Goal: Transaction & Acquisition: Purchase product/service

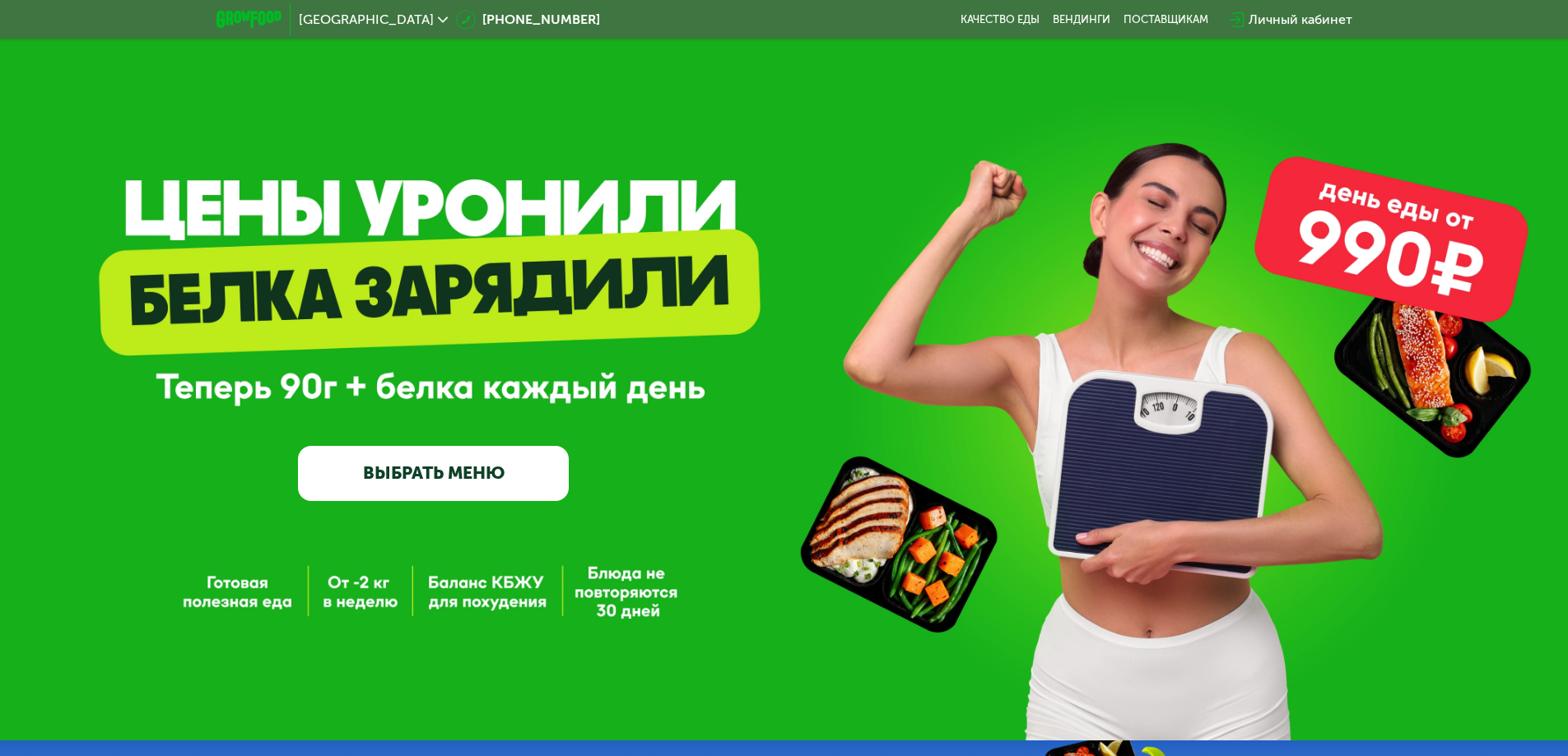
click at [476, 474] on link "ВЫБРАТЬ МЕНЮ" at bounding box center [433, 473] width 271 height 54
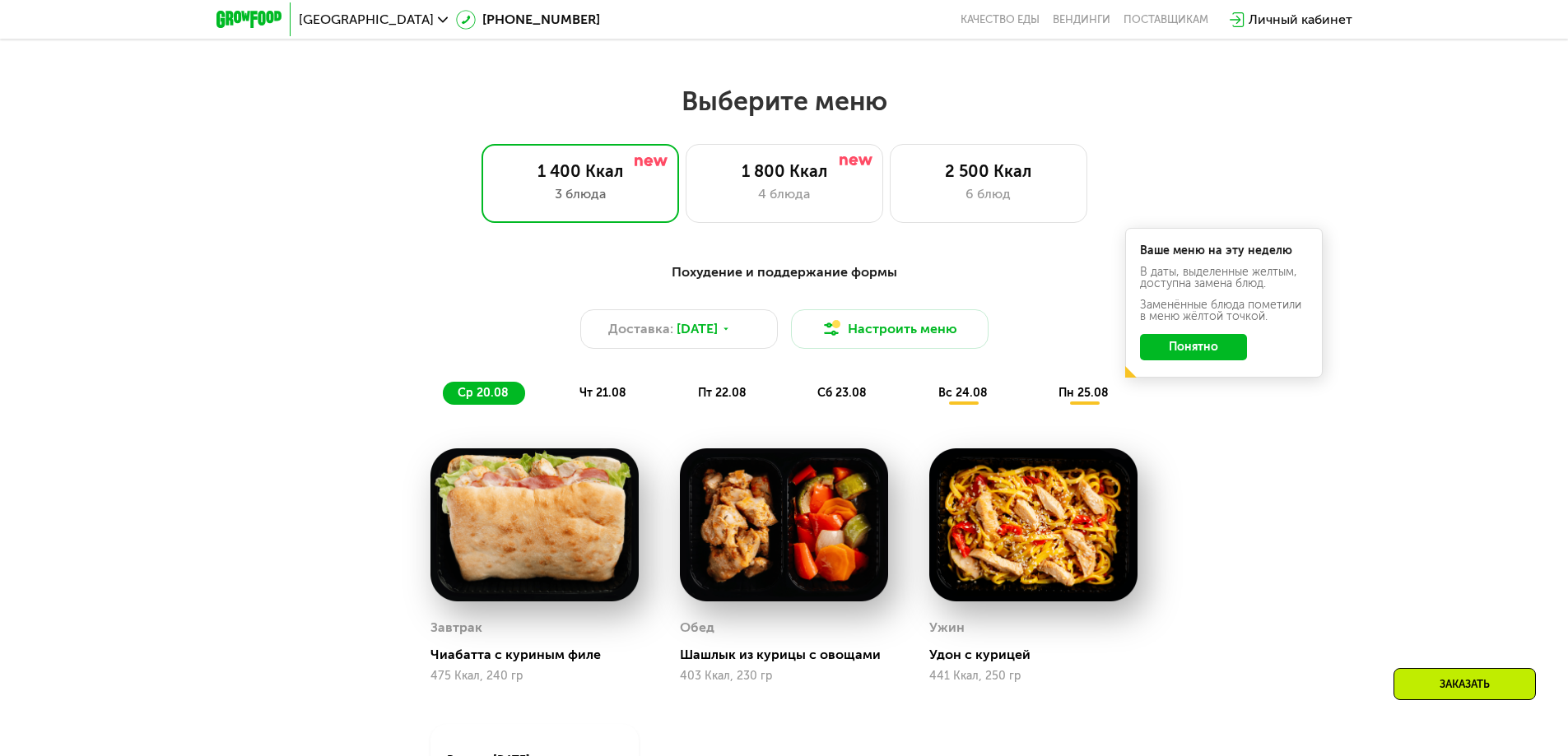
scroll to position [889, 0]
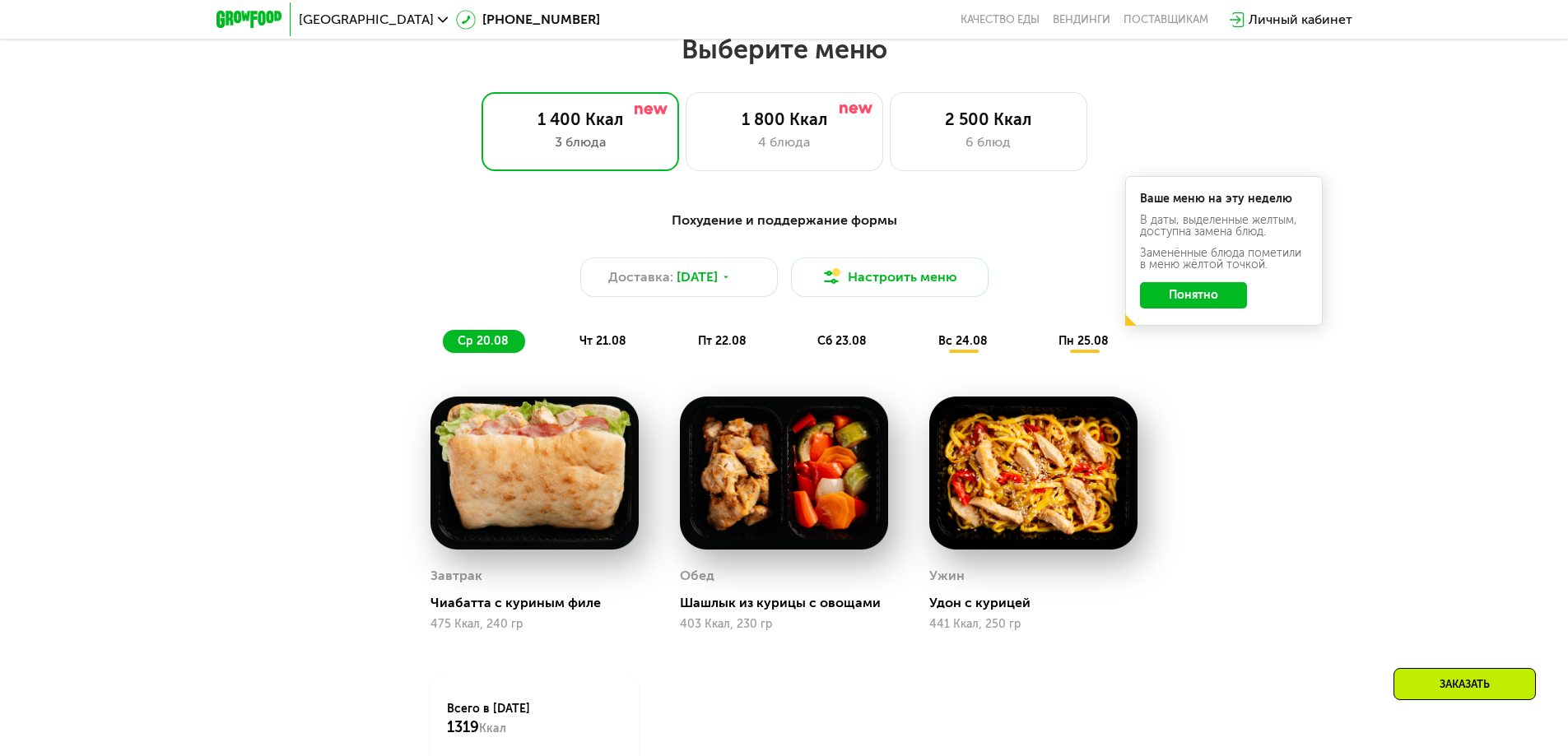
click at [1183, 295] on button "Понятно" at bounding box center [1193, 295] width 107 height 27
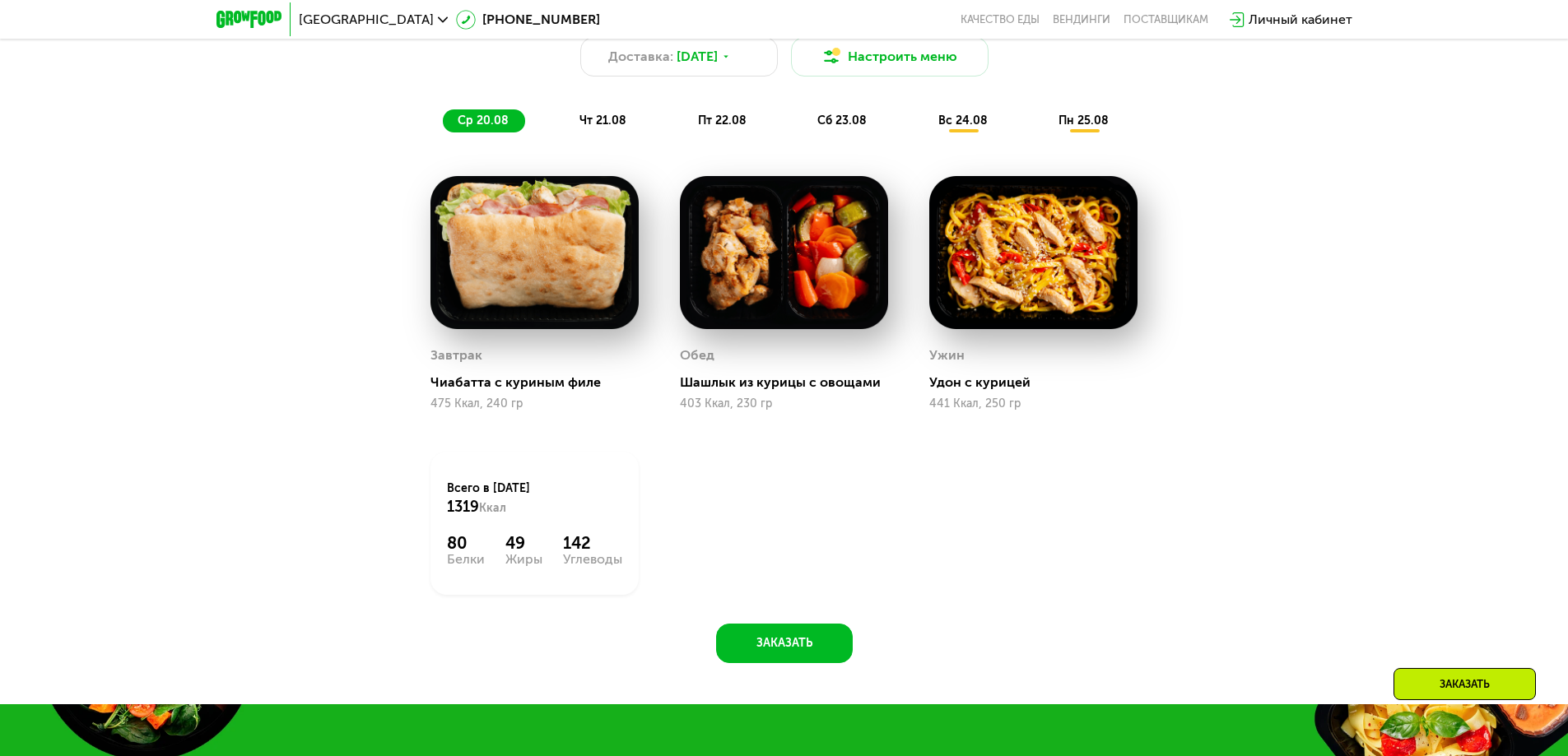
scroll to position [1135, 0]
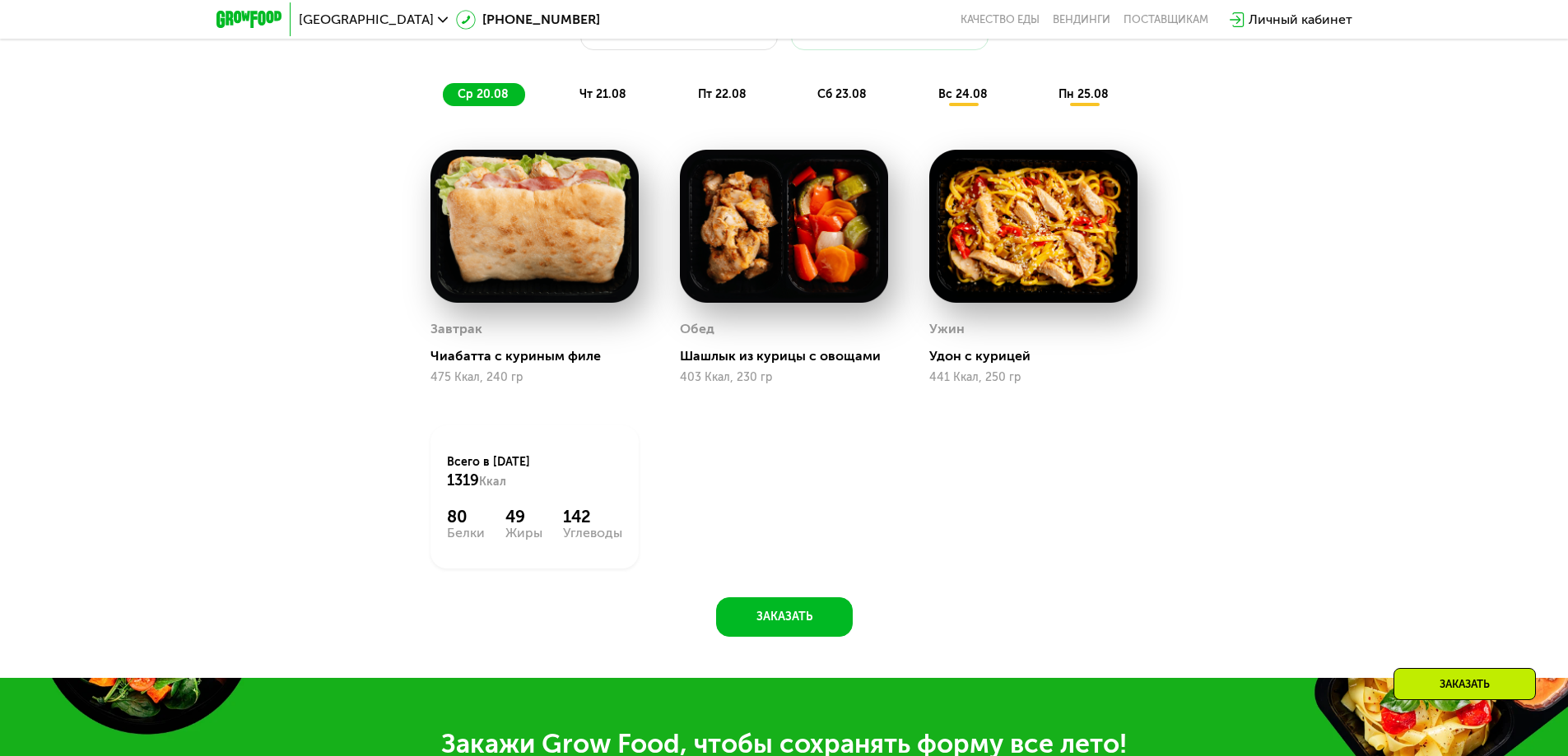
click at [683, 106] on div "чт 21.08" at bounding box center [723, 94] width 80 height 23
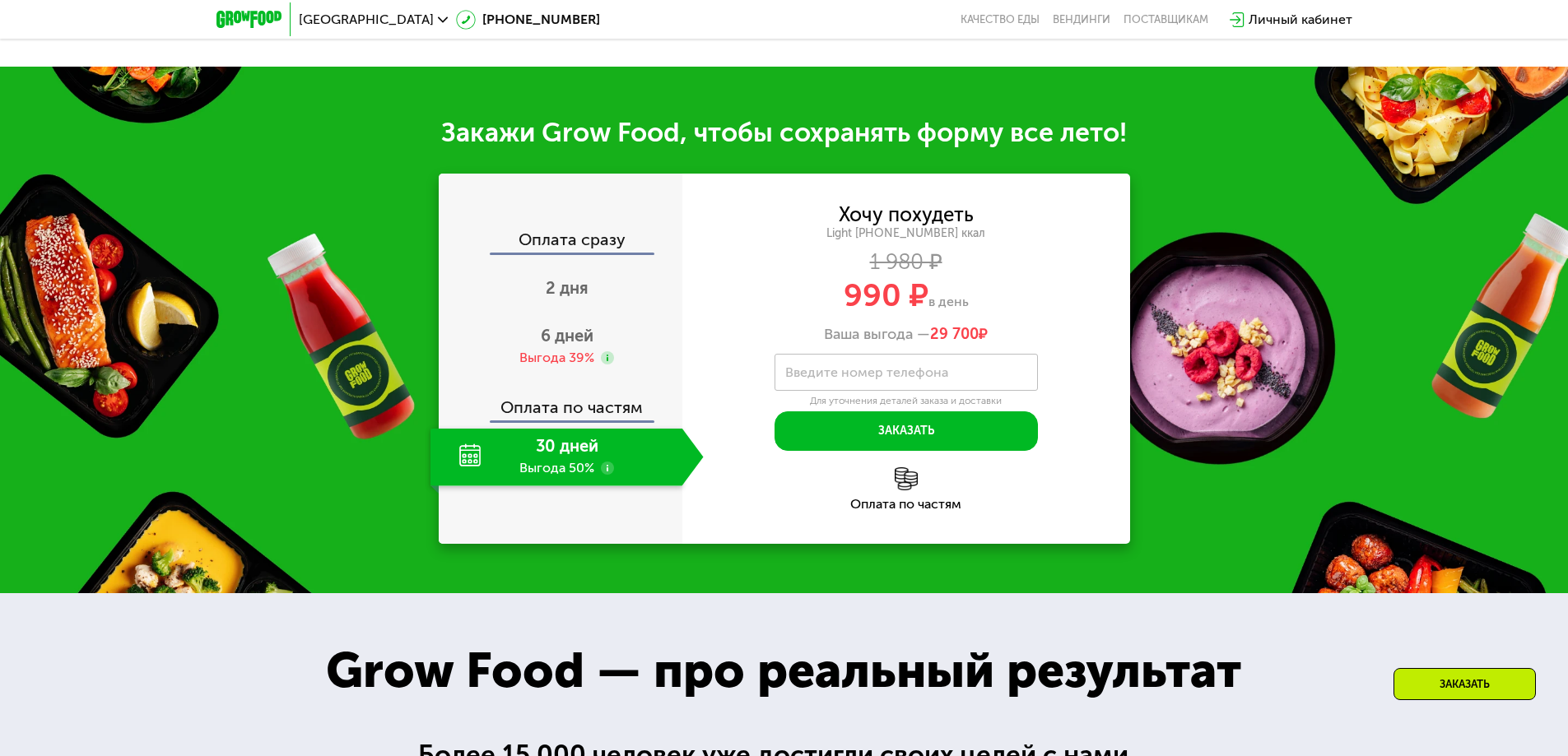
scroll to position [1628, 0]
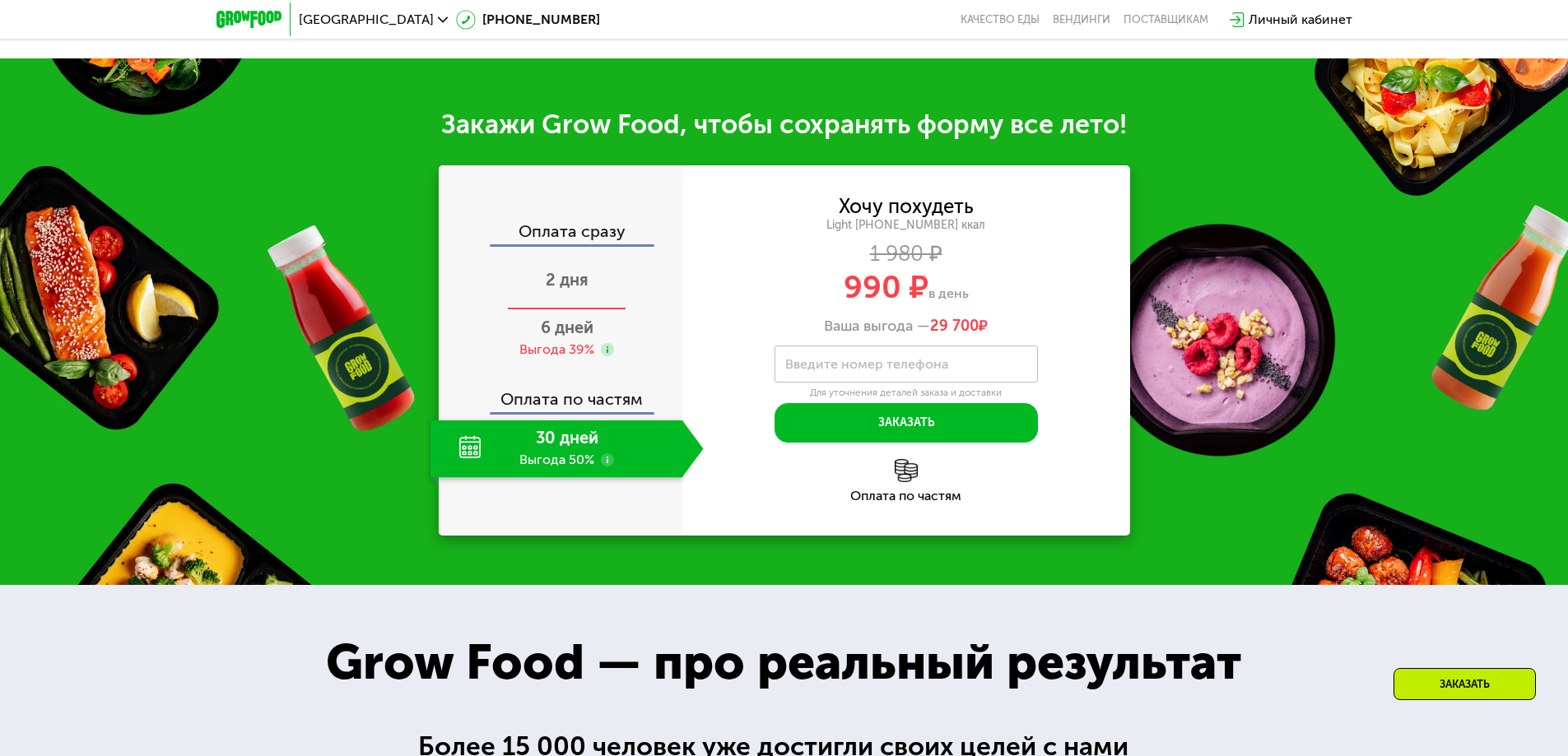
click at [575, 289] on span "2 дня" at bounding box center [567, 279] width 43 height 20
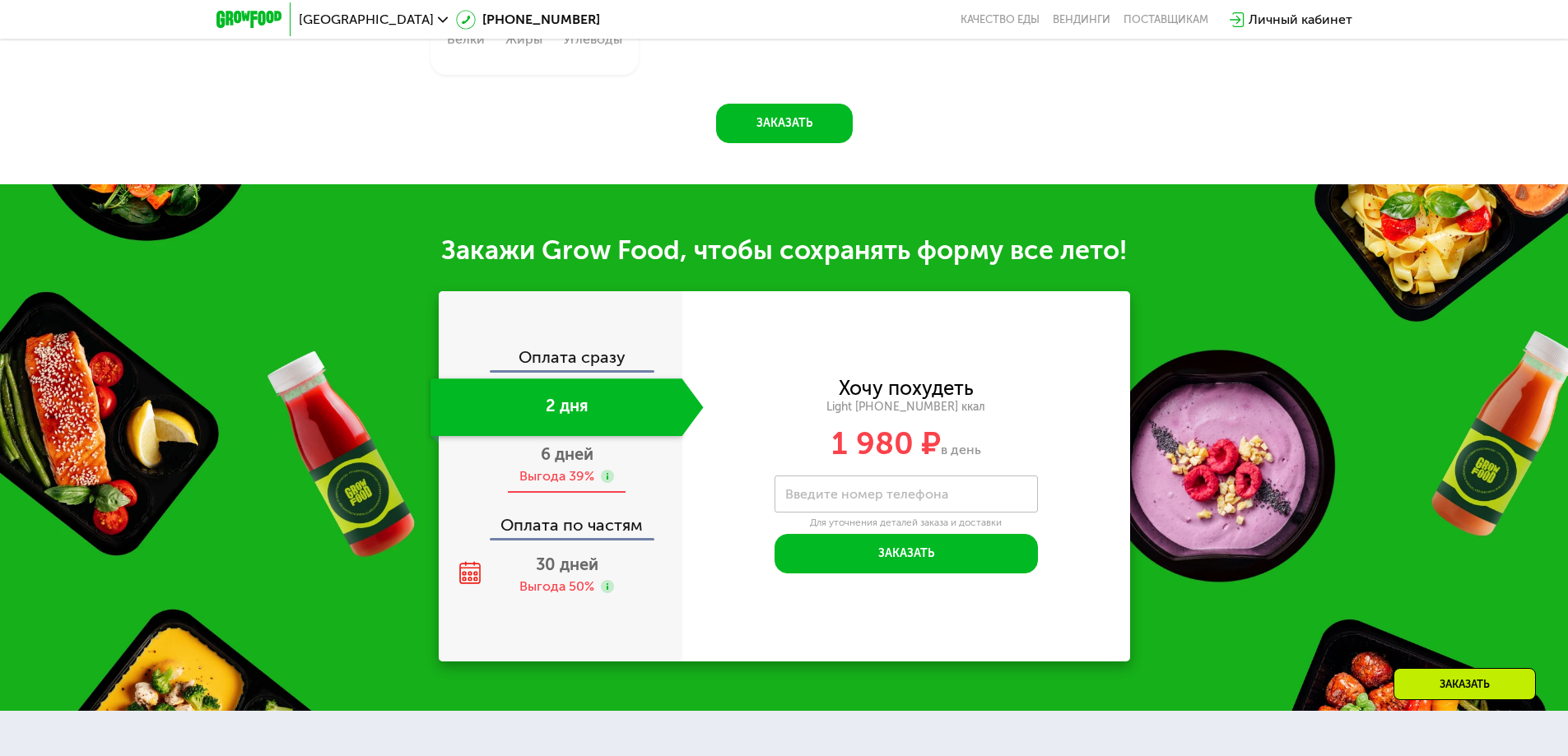
click at [570, 474] on div "Выгода 39%" at bounding box center [557, 476] width 75 height 18
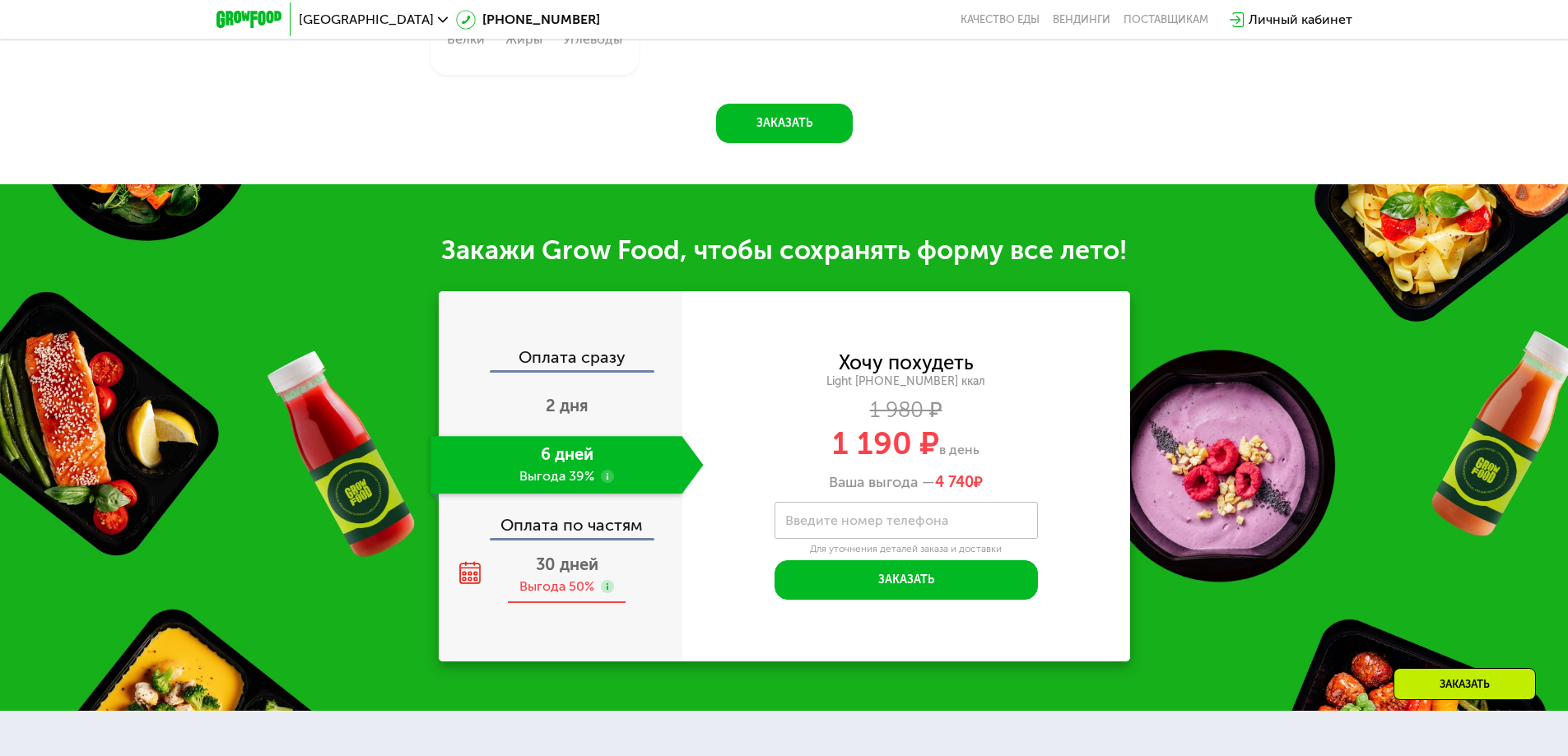
click at [560, 568] on span "30 дней" at bounding box center [567, 564] width 63 height 20
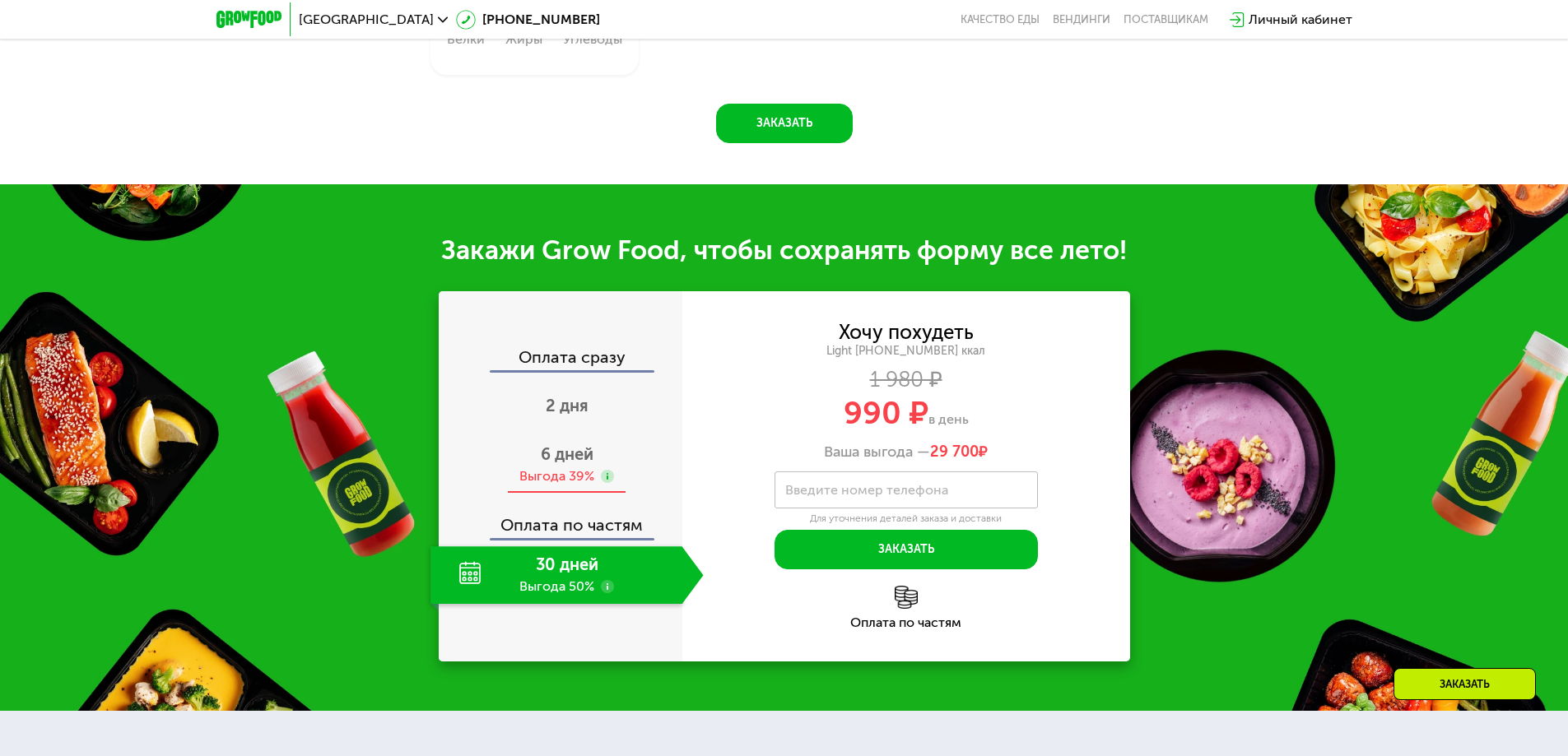
click at [579, 464] on span "6 дней" at bounding box center [567, 454] width 53 height 20
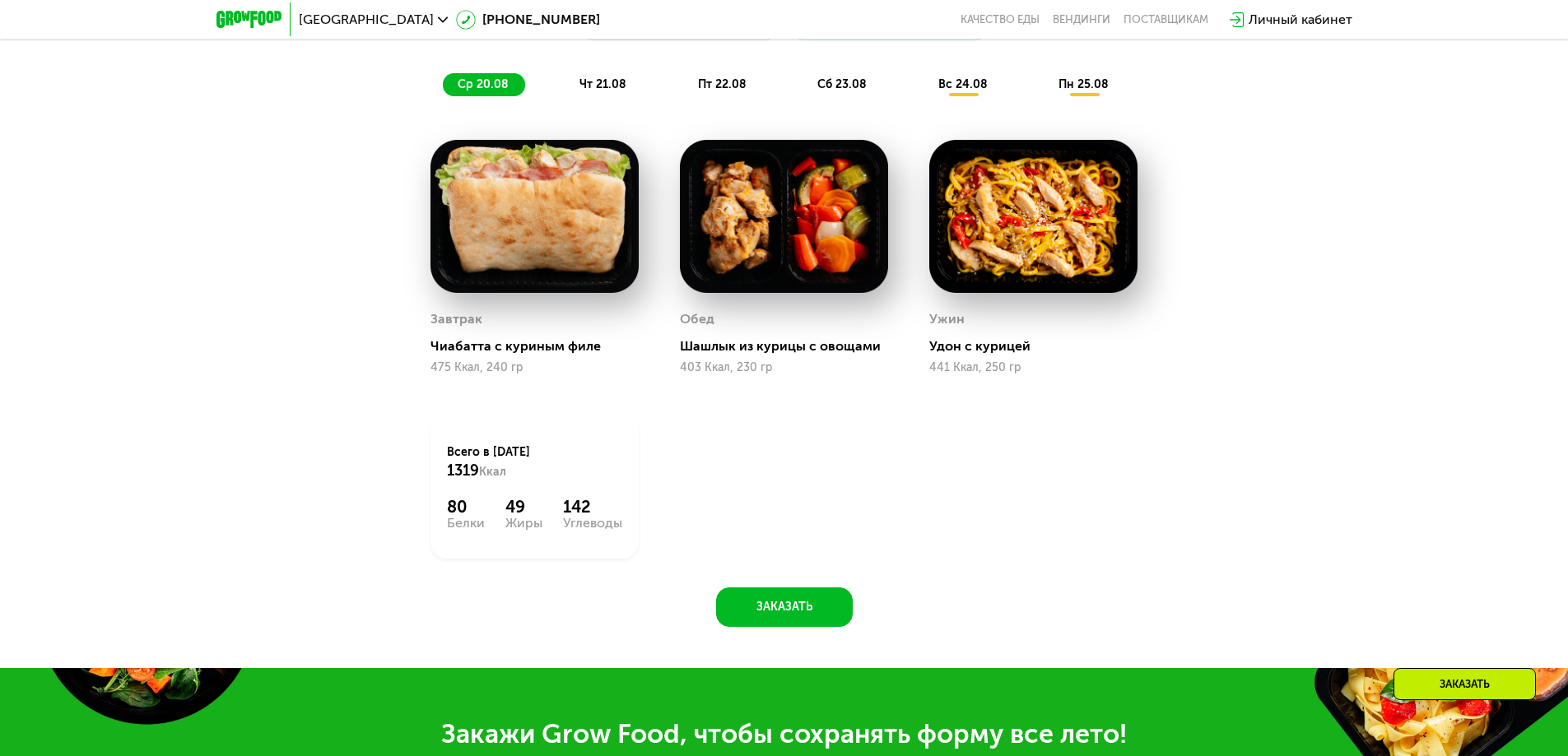
scroll to position [1053, 0]
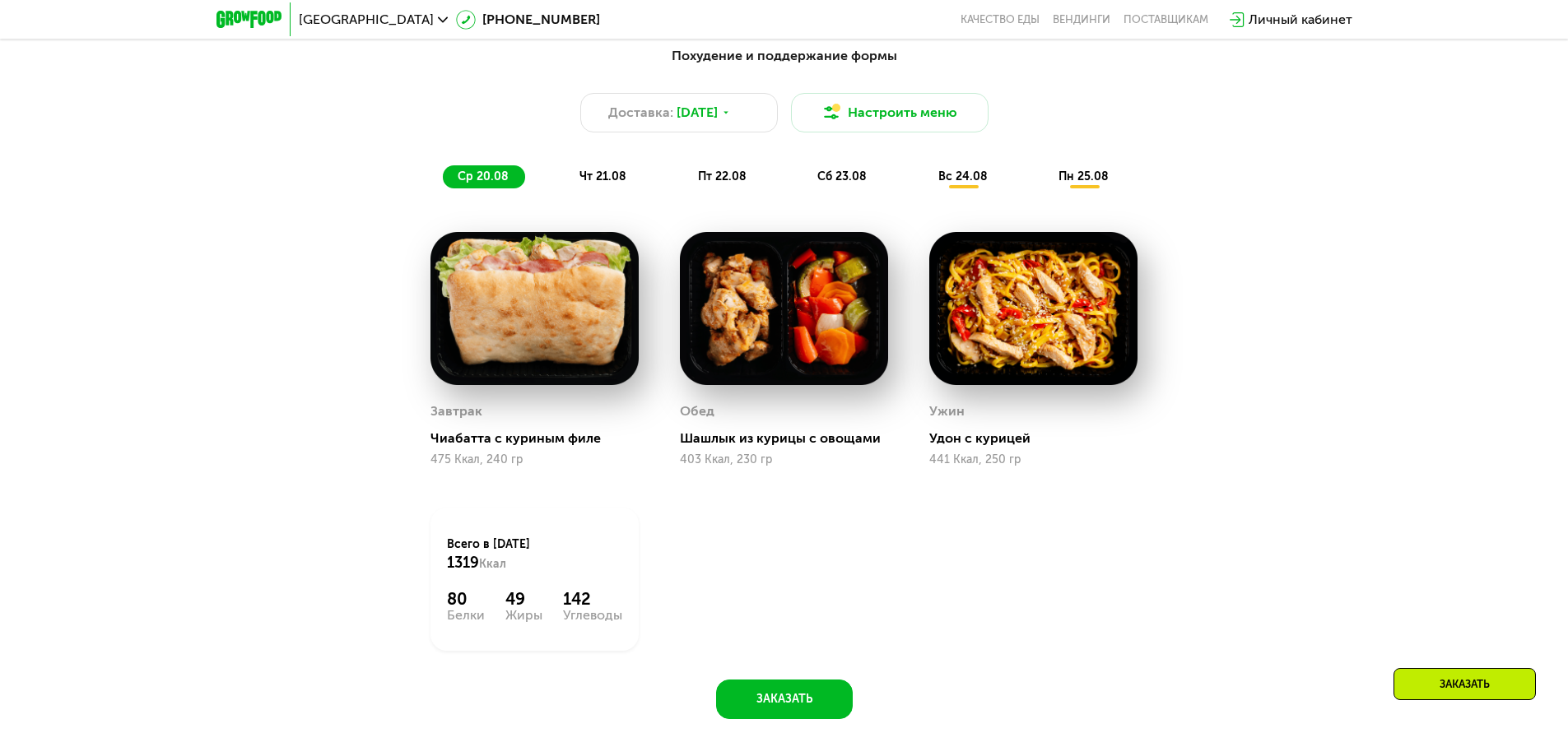
click at [613, 183] on span "чт 21.08" at bounding box center [602, 177] width 47 height 14
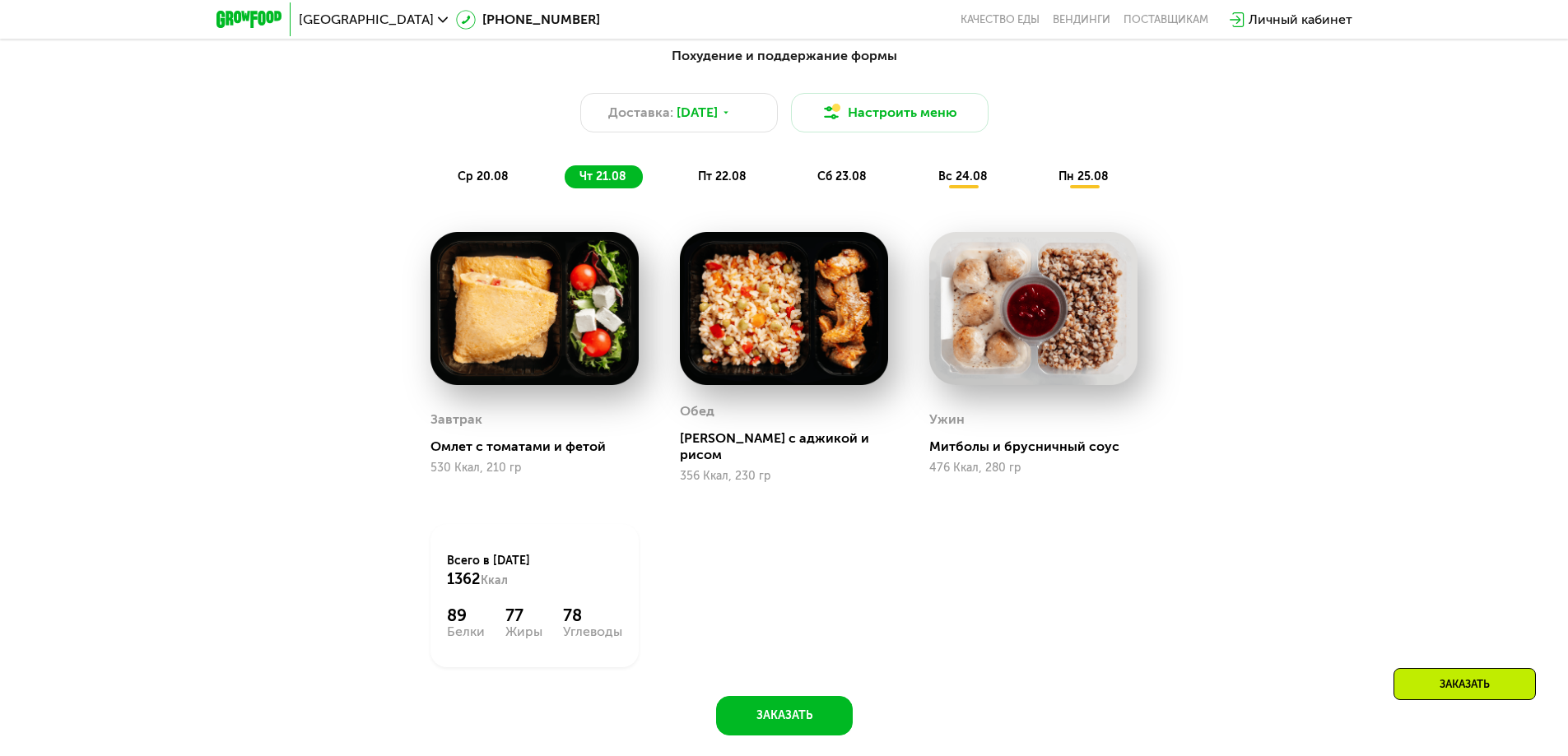
click at [725, 183] on span "пт 22.08" at bounding box center [722, 177] width 48 height 14
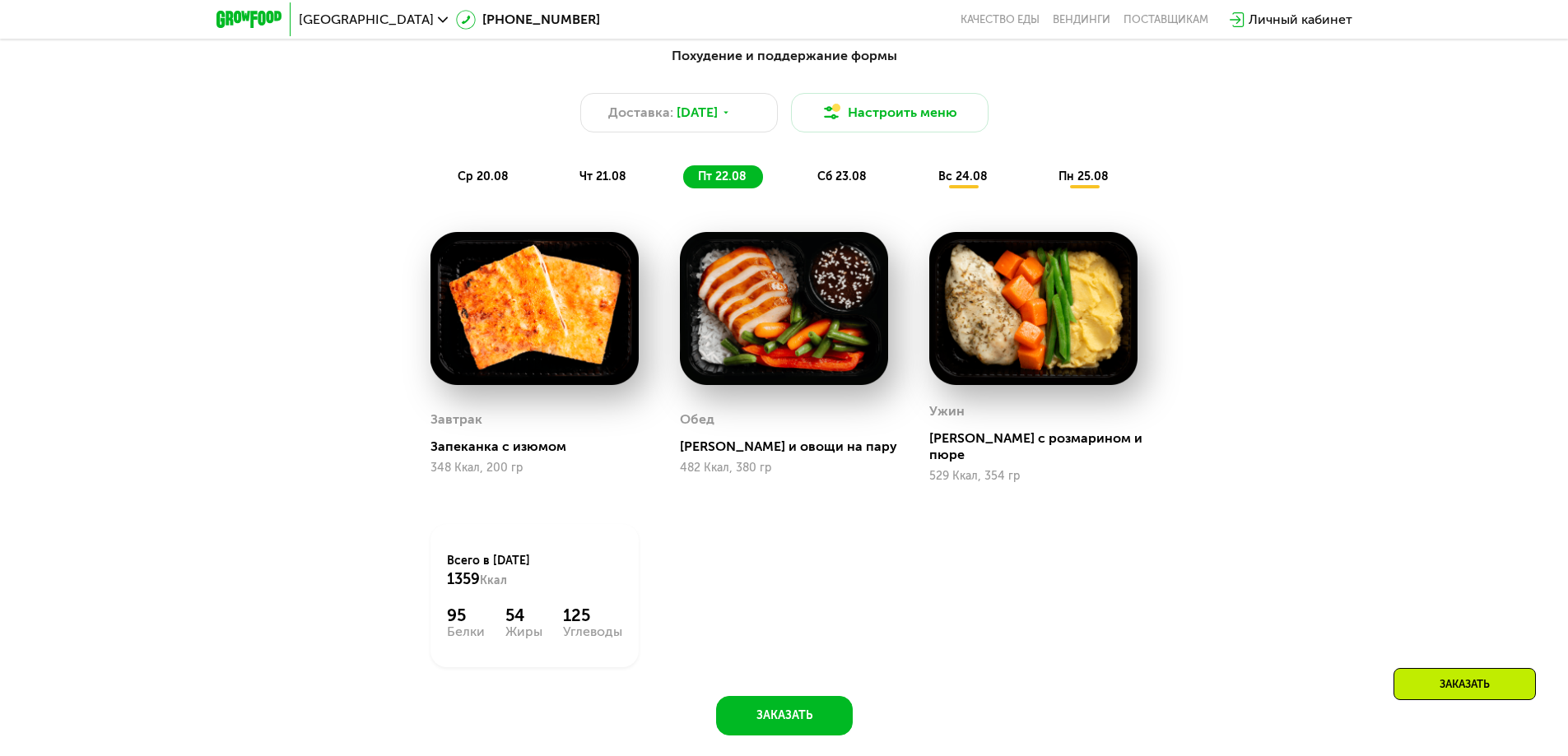
click at [827, 182] on span "сб 23.08" at bounding box center [841, 177] width 49 height 14
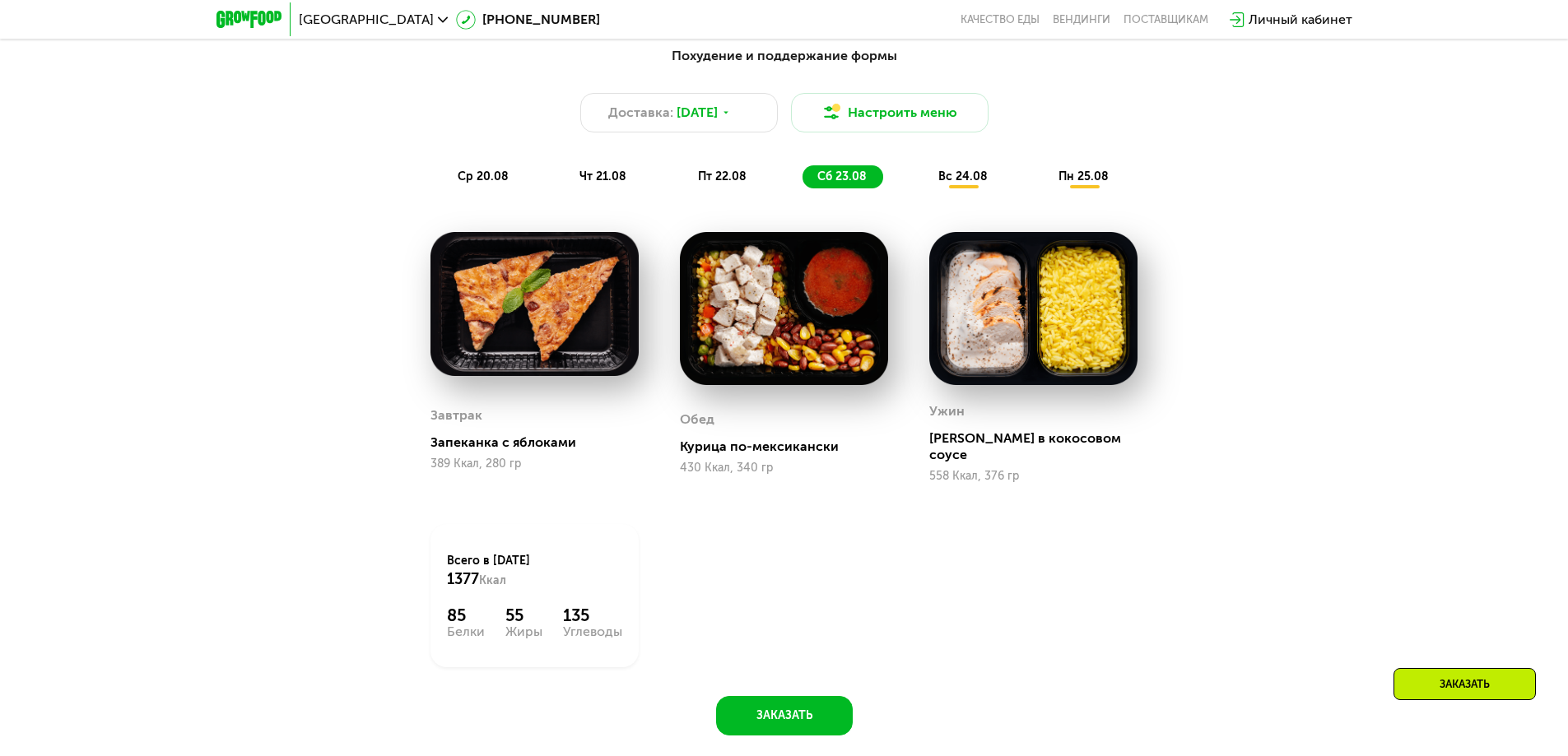
click at [975, 181] on span "вс 24.08" at bounding box center [962, 177] width 49 height 14
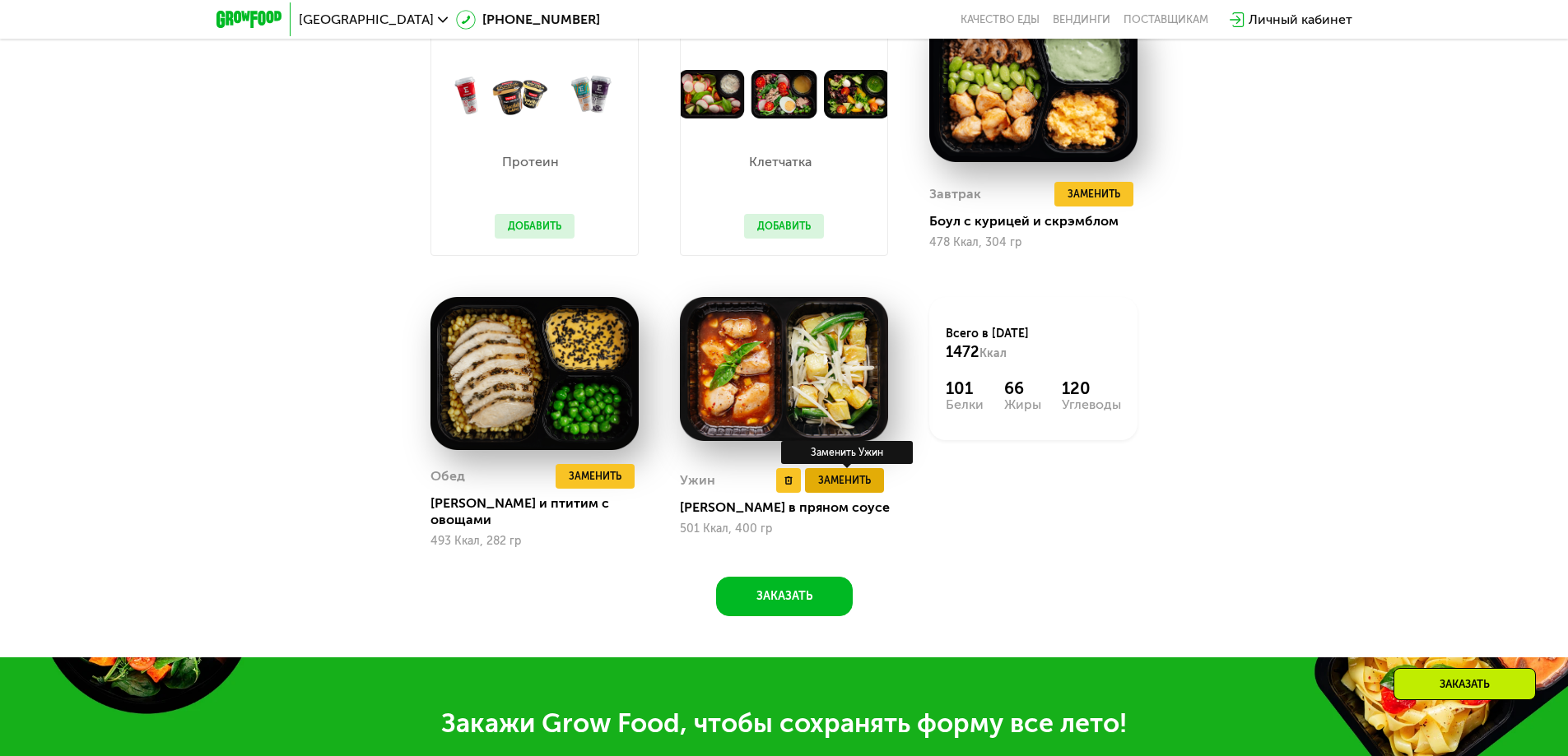
scroll to position [1299, 0]
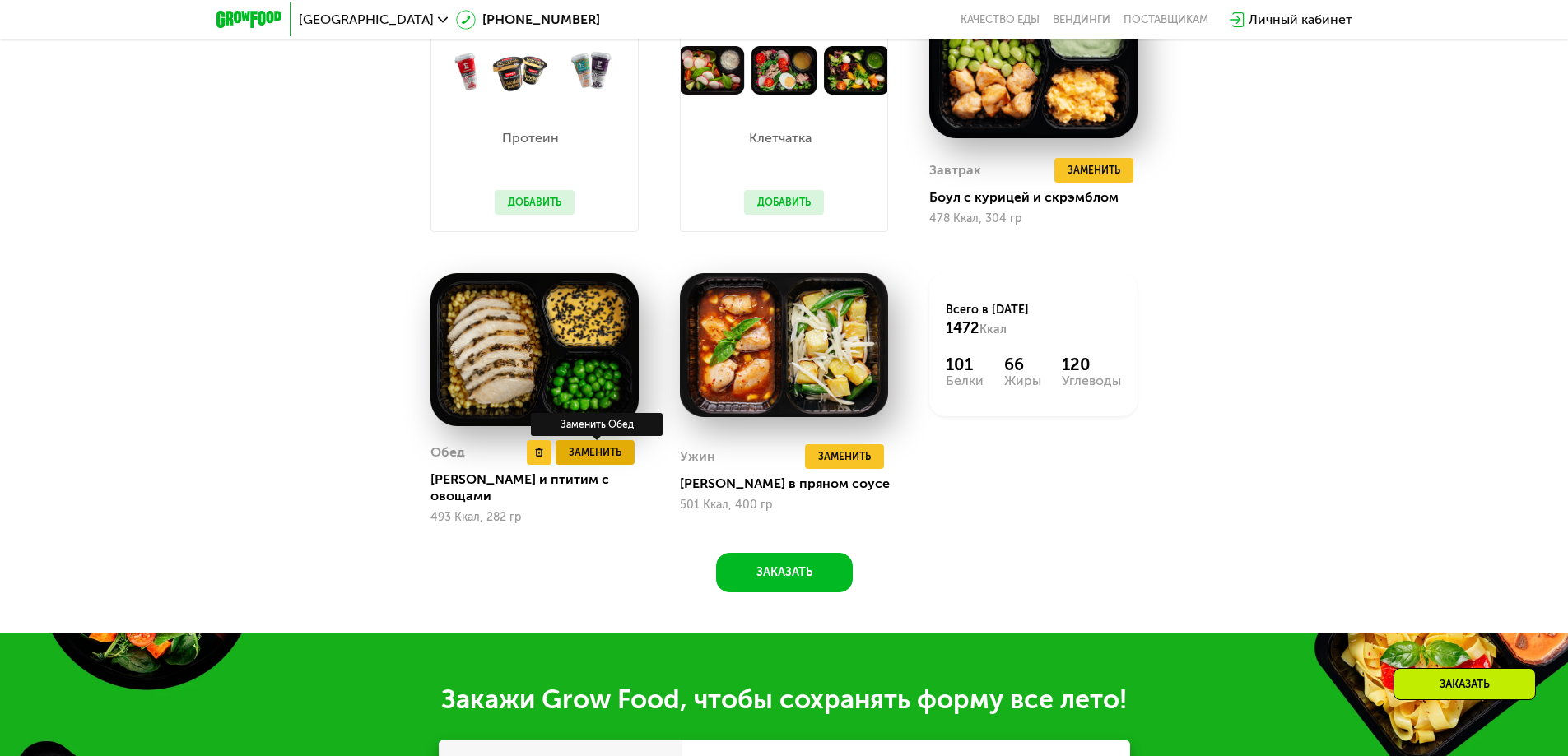
click at [593, 457] on span "Заменить" at bounding box center [594, 452] width 53 height 16
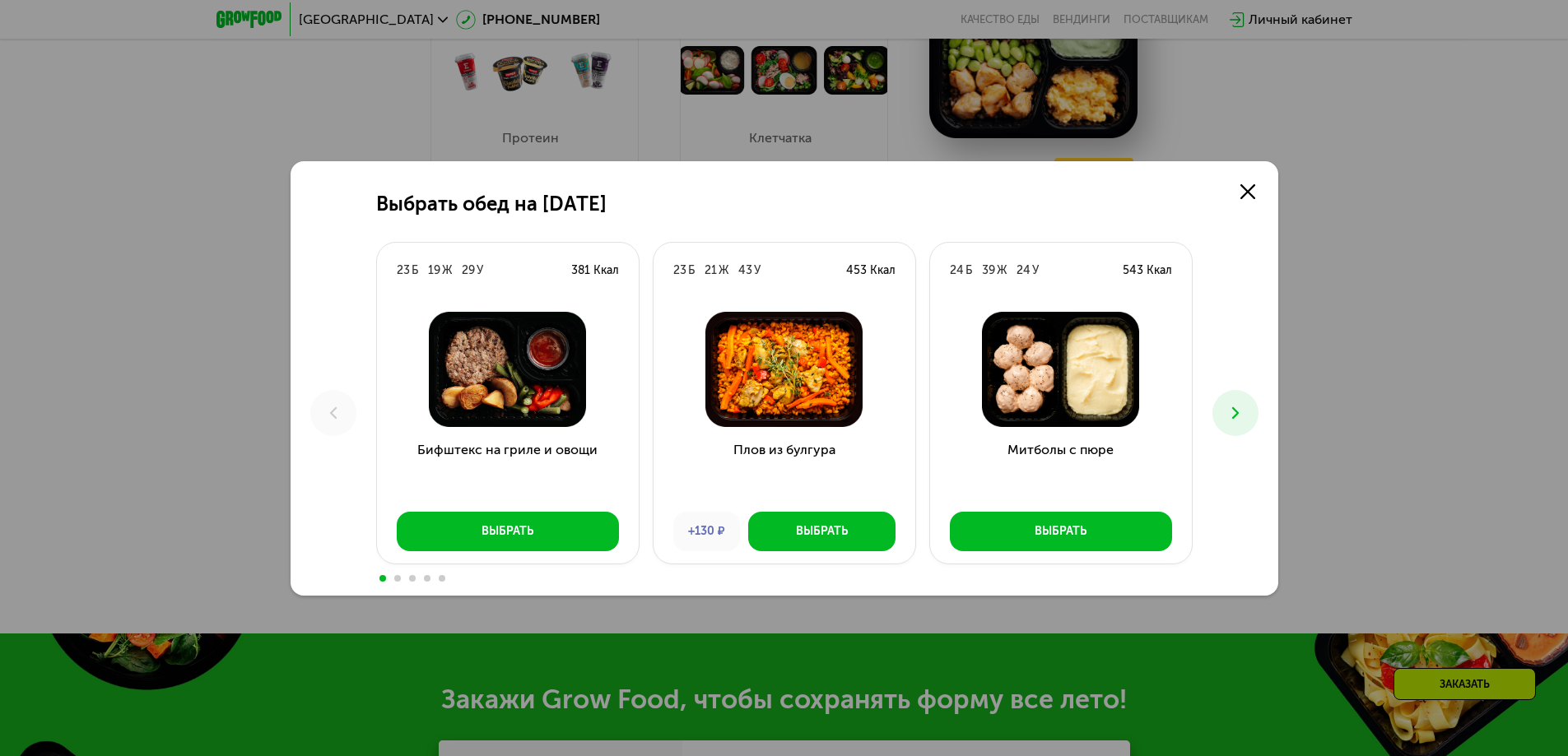
click at [1238, 405] on icon at bounding box center [1235, 412] width 20 height 20
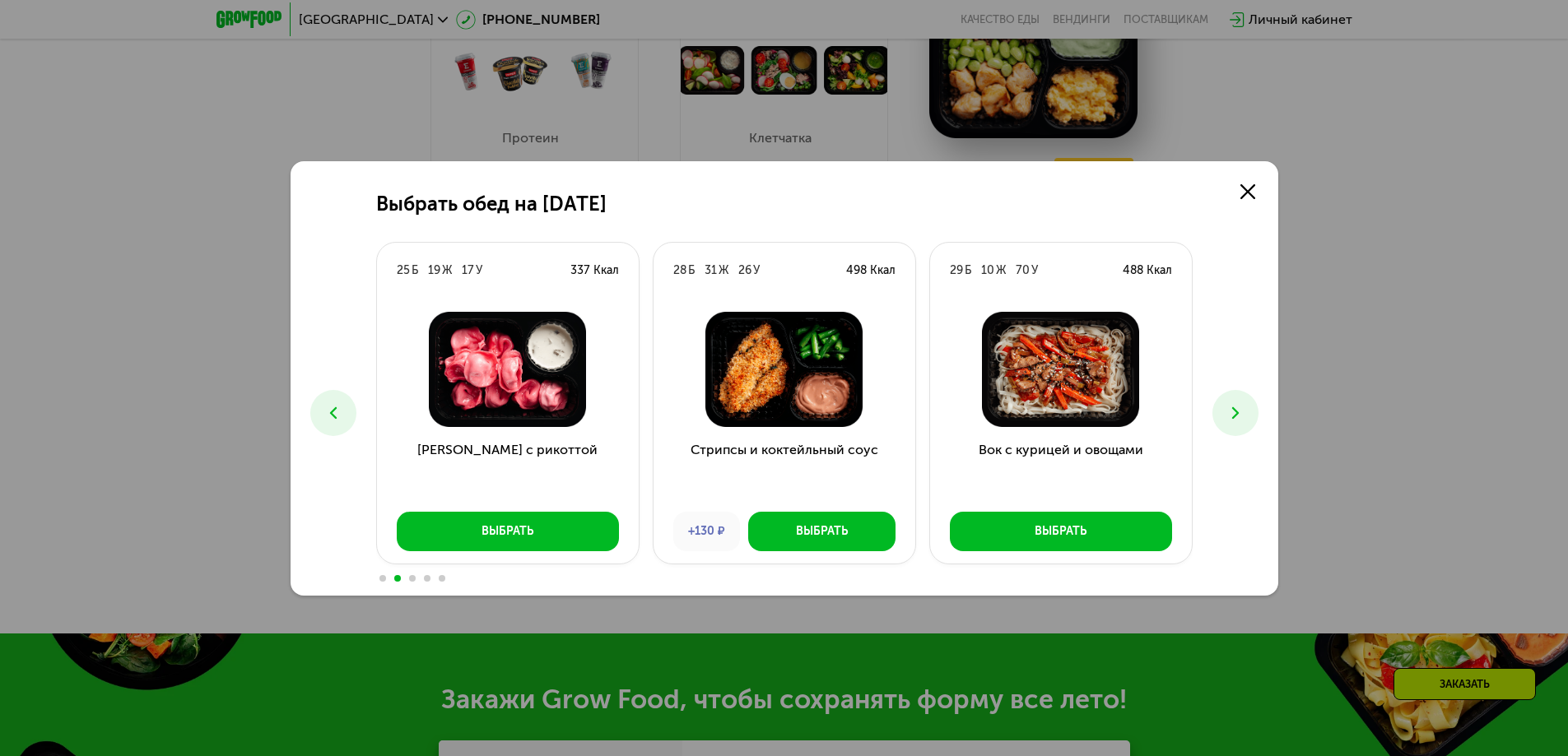
click at [1238, 405] on icon at bounding box center [1235, 412] width 20 height 20
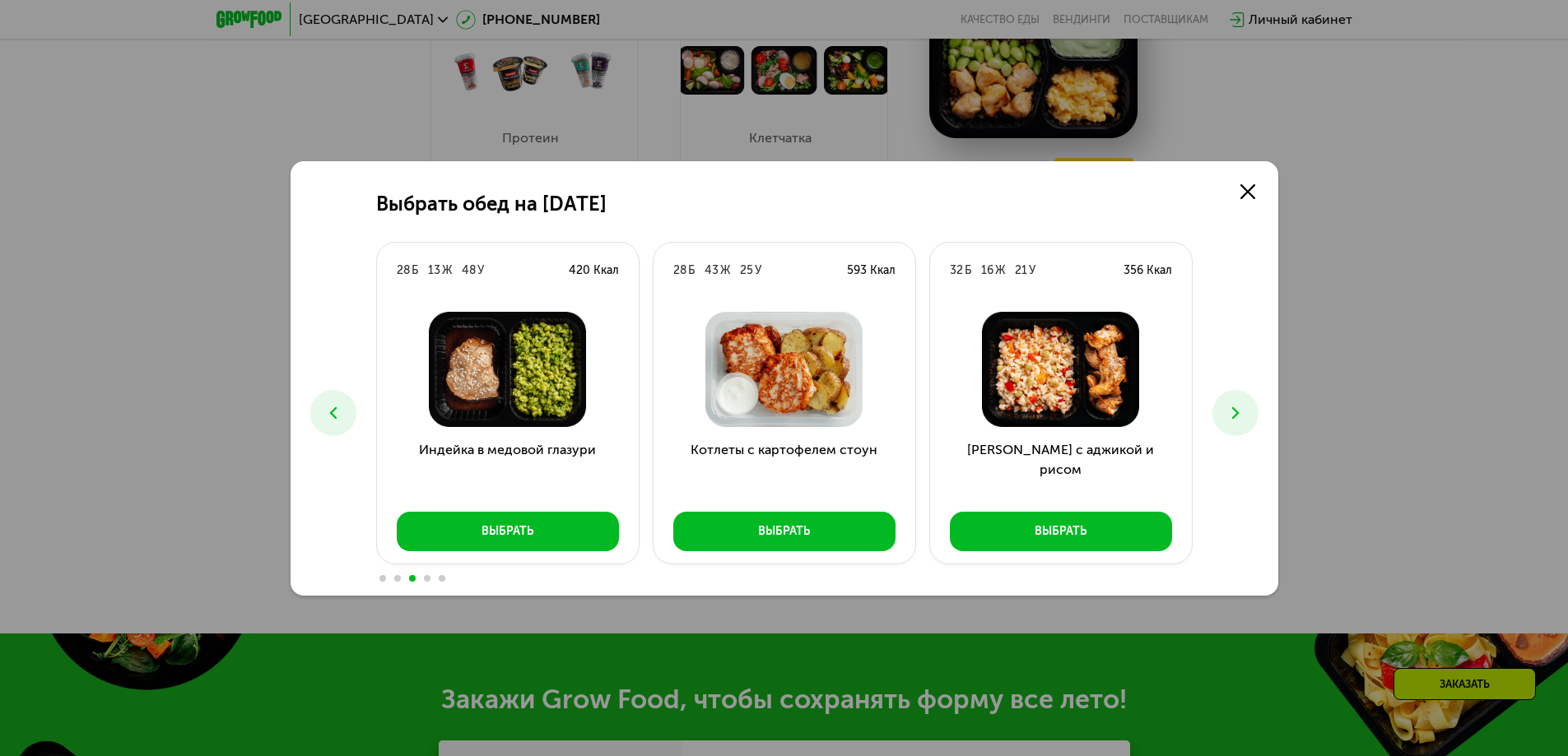
click at [1238, 405] on icon at bounding box center [1235, 412] width 20 height 20
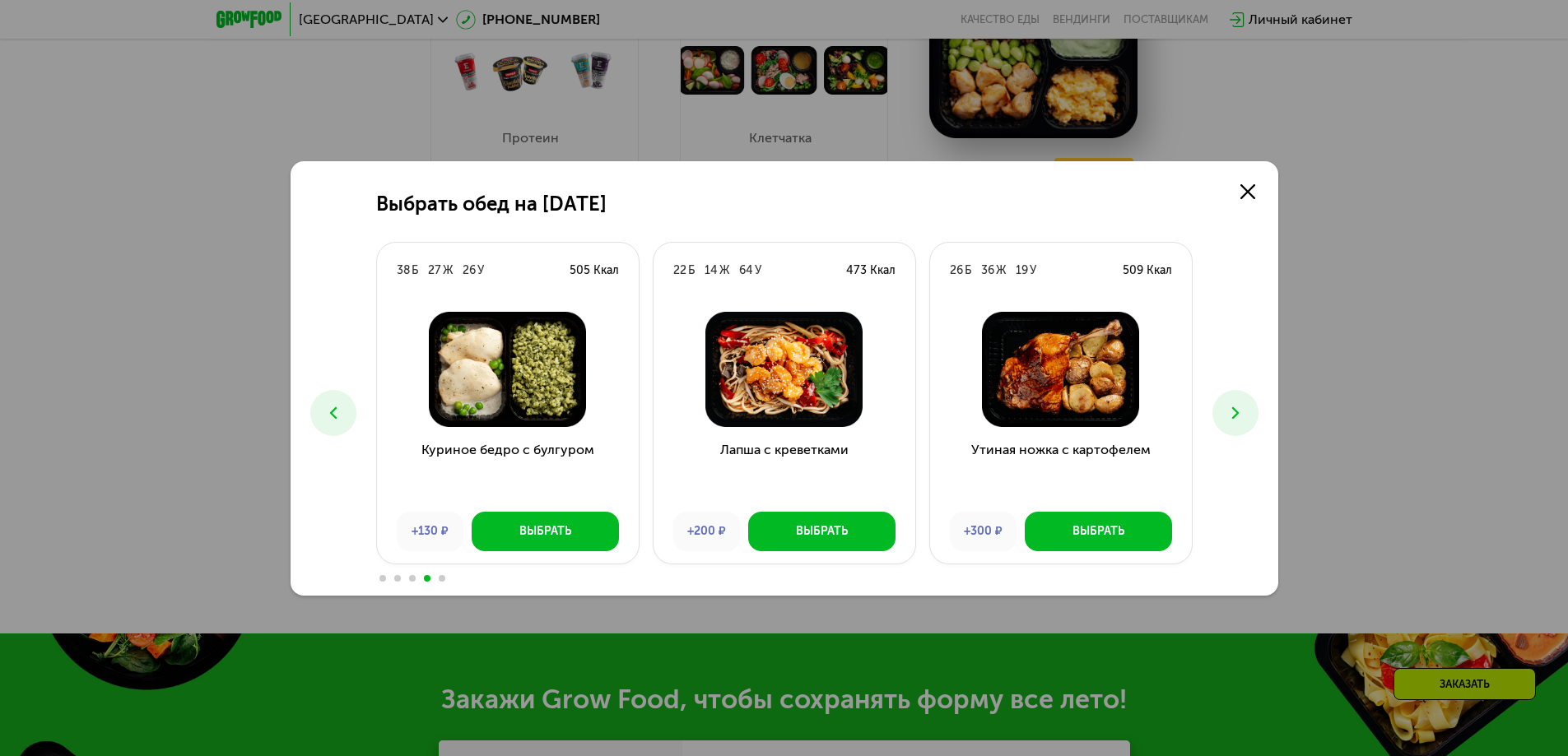
click at [1238, 405] on icon at bounding box center [1235, 412] width 20 height 20
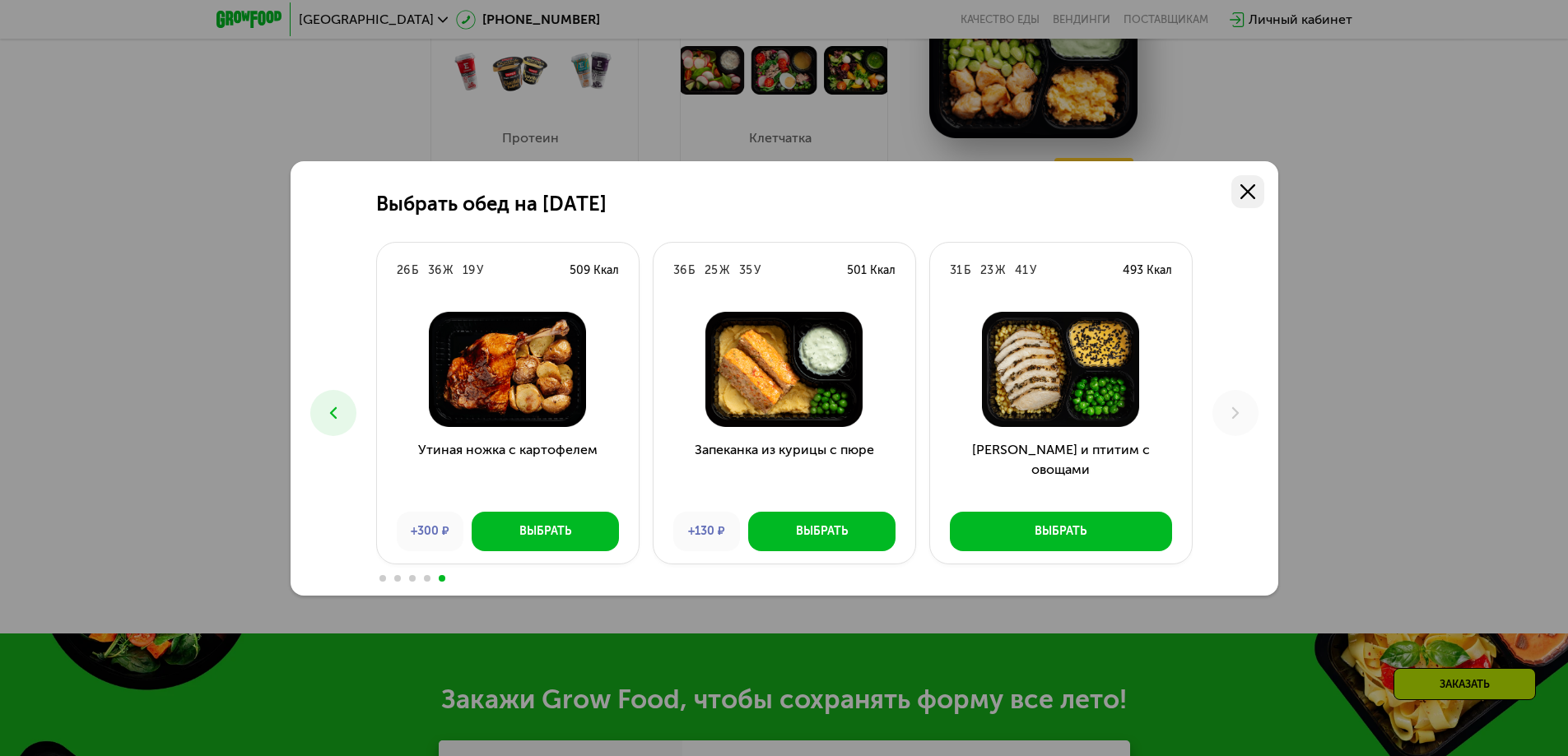
click at [1256, 195] on link at bounding box center [1248, 191] width 33 height 33
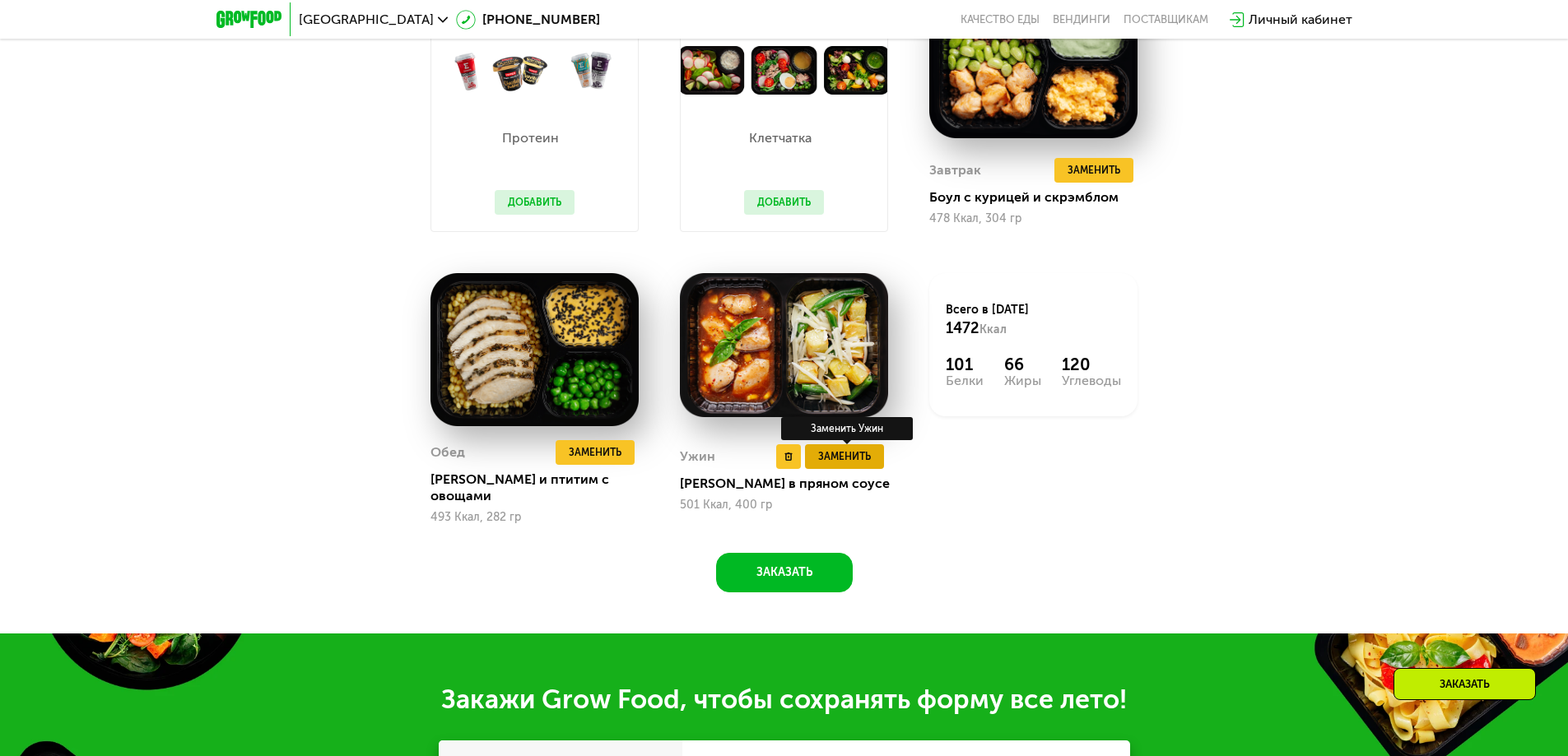
click at [861, 450] on span "Заменить" at bounding box center [843, 456] width 53 height 16
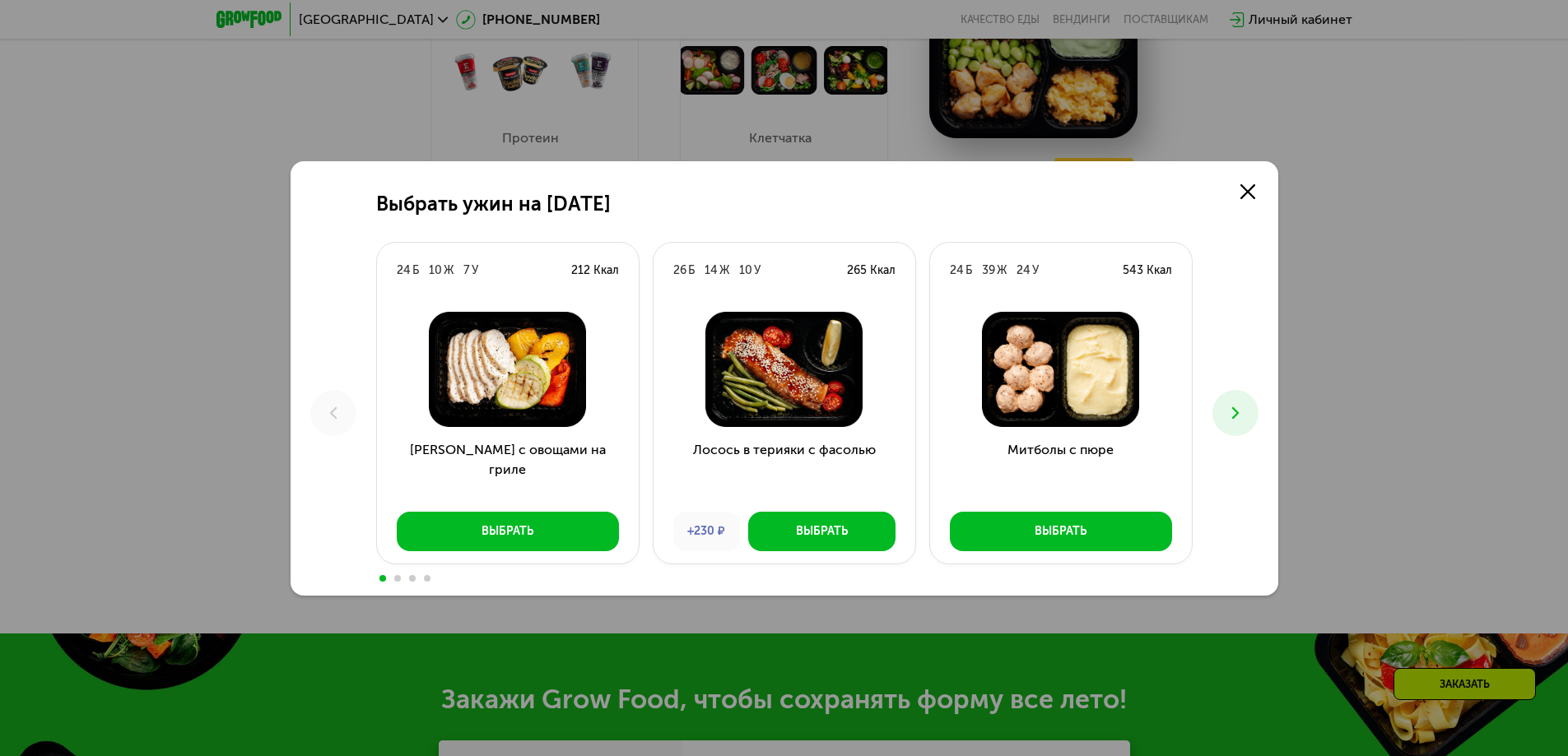
click at [1235, 417] on icon at bounding box center [1235, 412] width 20 height 20
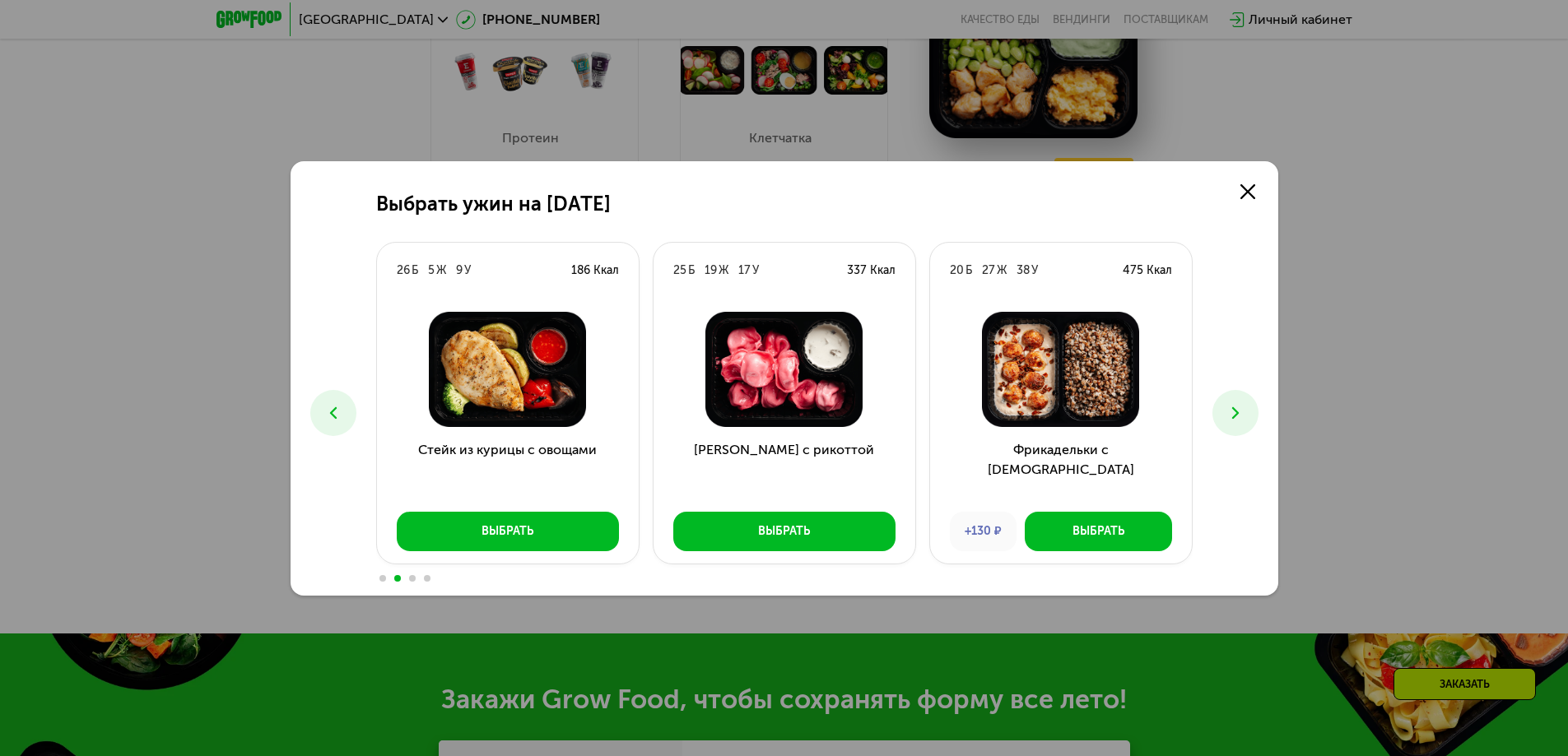
click at [1235, 417] on icon at bounding box center [1235, 412] width 20 height 20
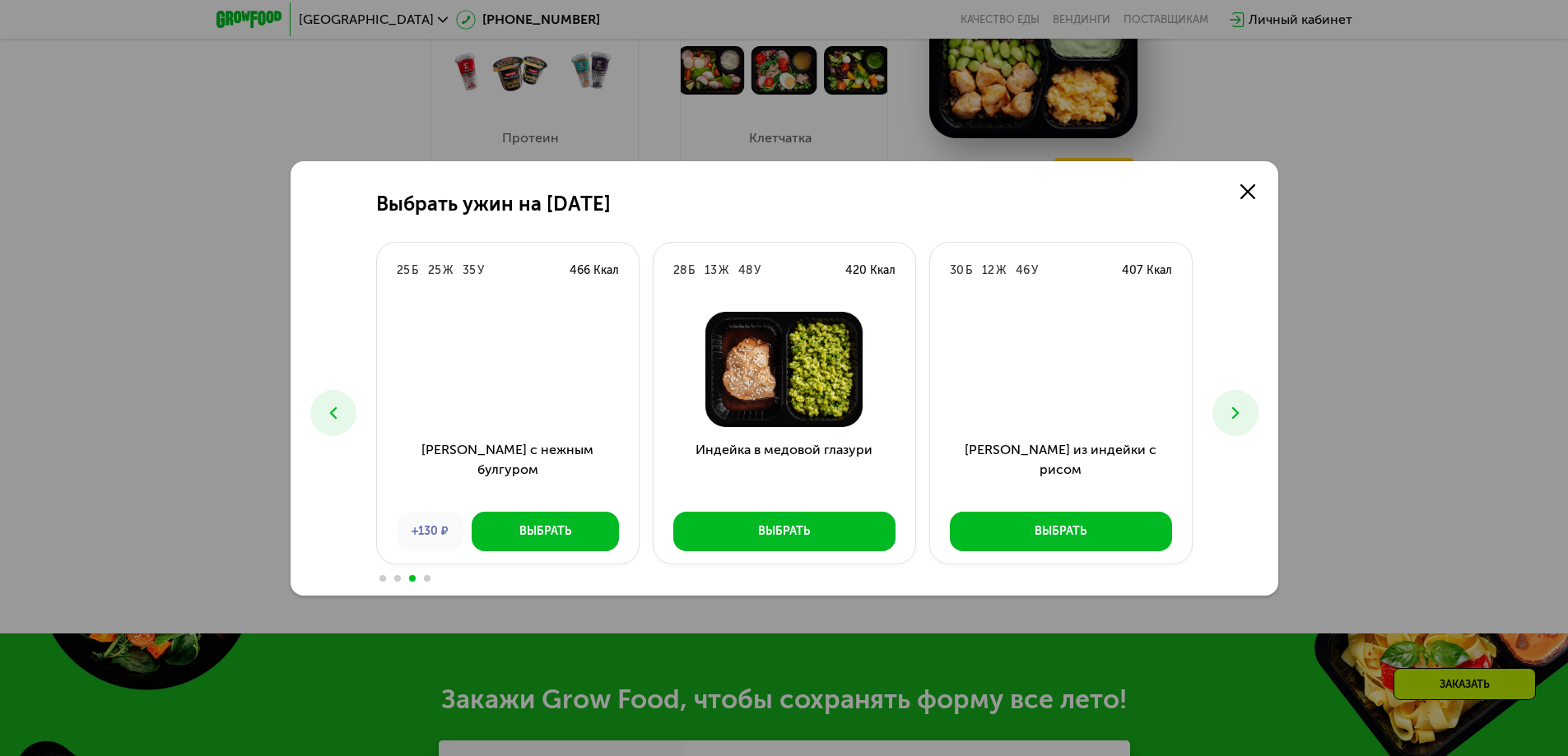
click at [1235, 417] on icon at bounding box center [1235, 412] width 20 height 20
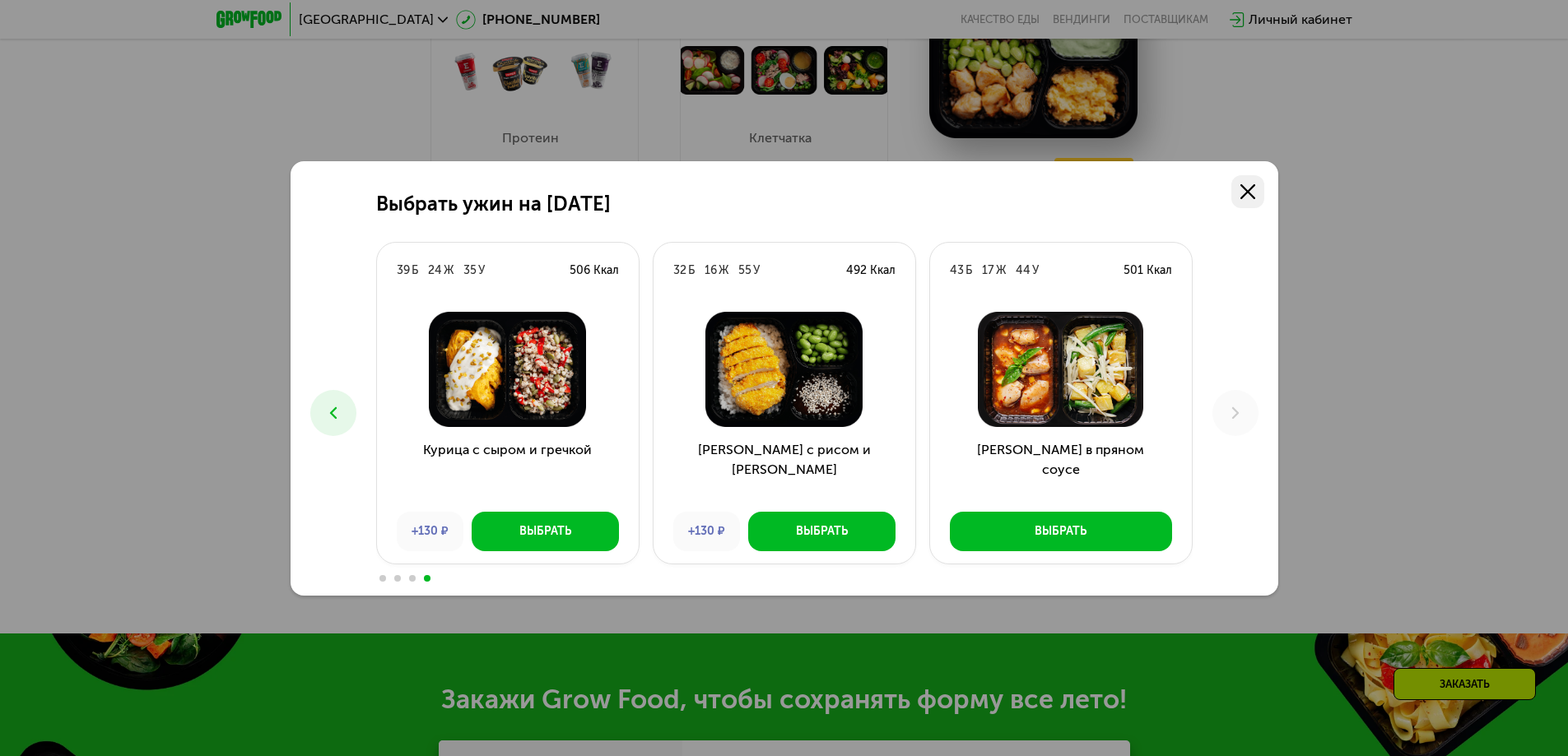
click at [1243, 191] on icon at bounding box center [1247, 191] width 15 height 15
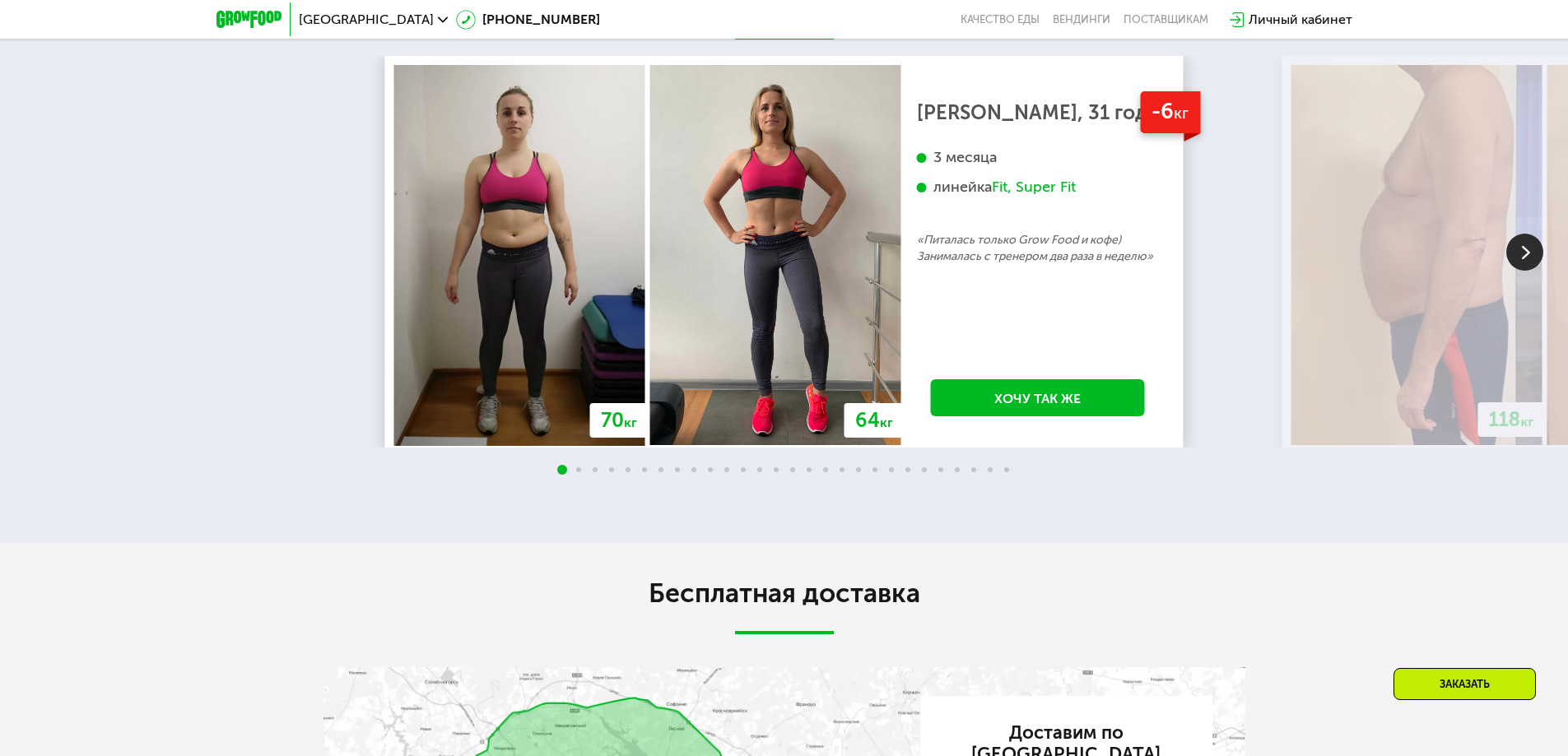
scroll to position [3356, 0]
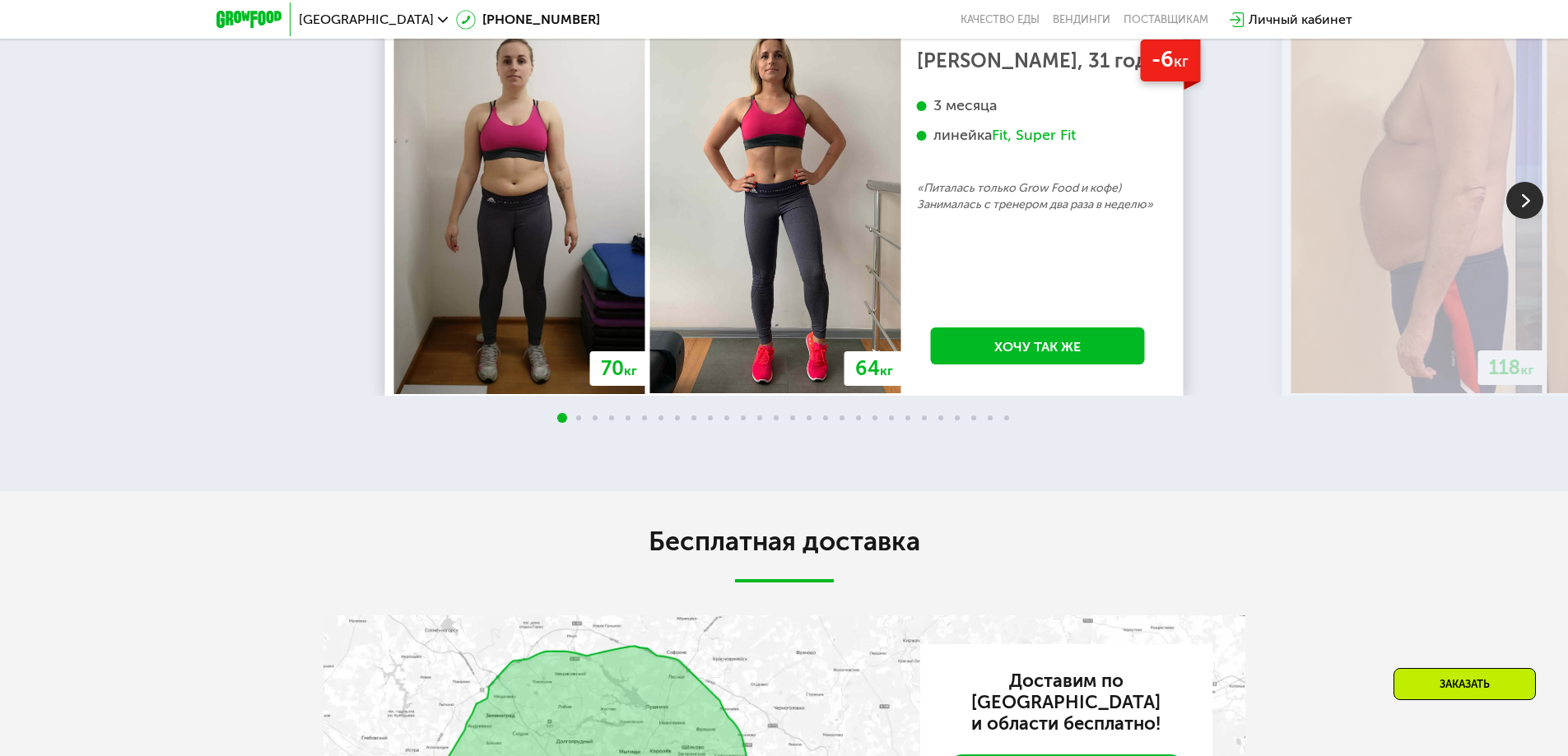
click at [1527, 187] on img at bounding box center [1524, 200] width 37 height 37
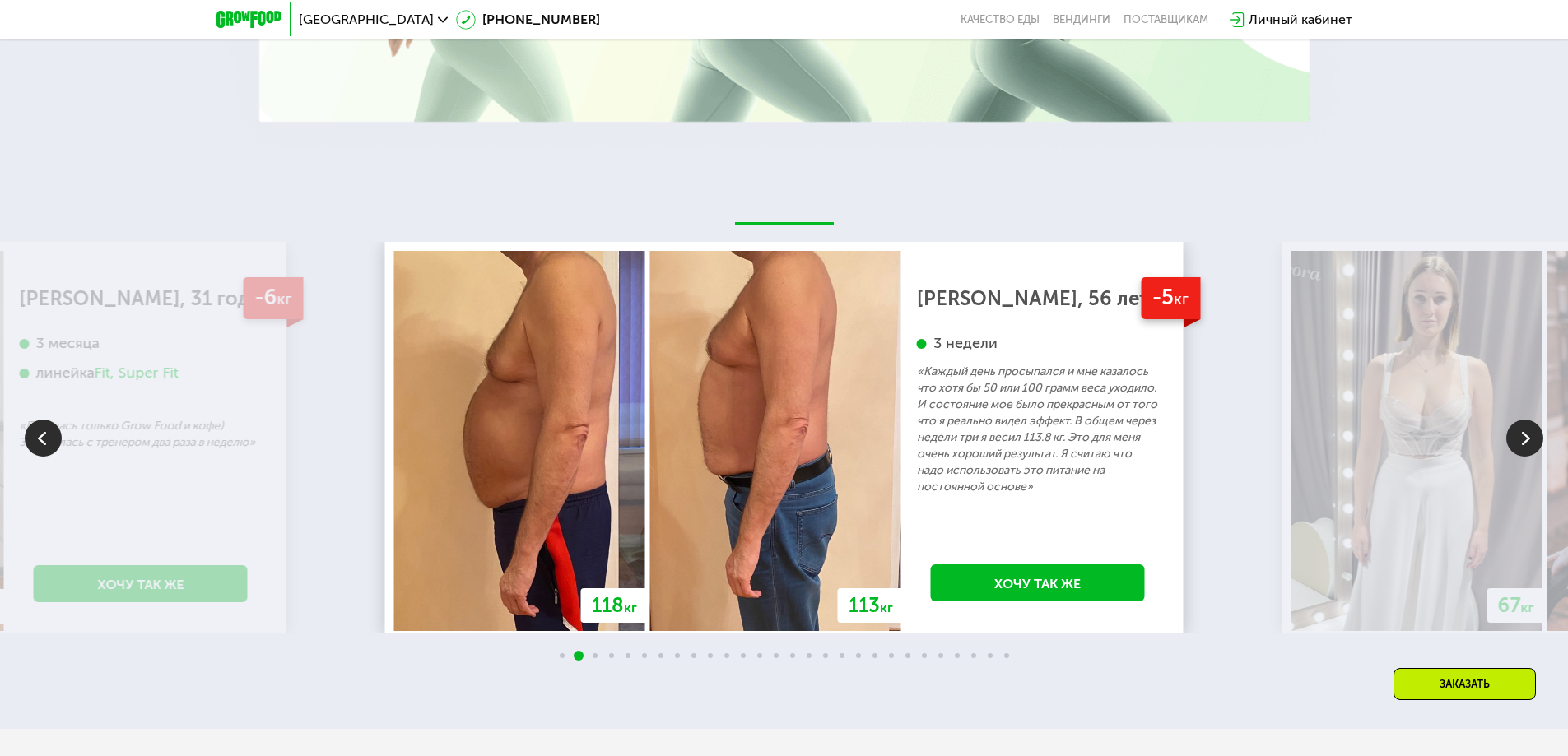
scroll to position [3108, 0]
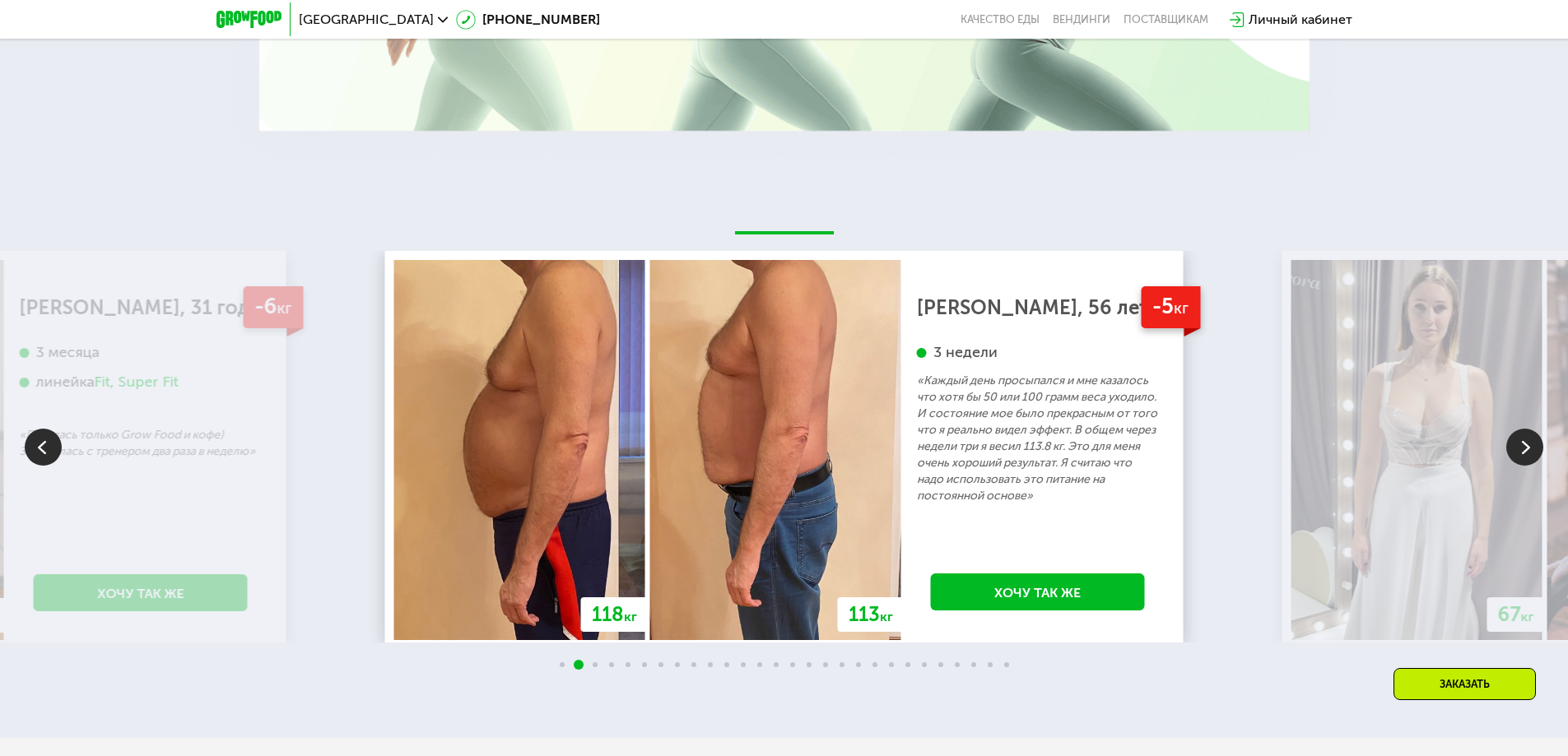
click at [1539, 431] on img at bounding box center [1524, 447] width 37 height 37
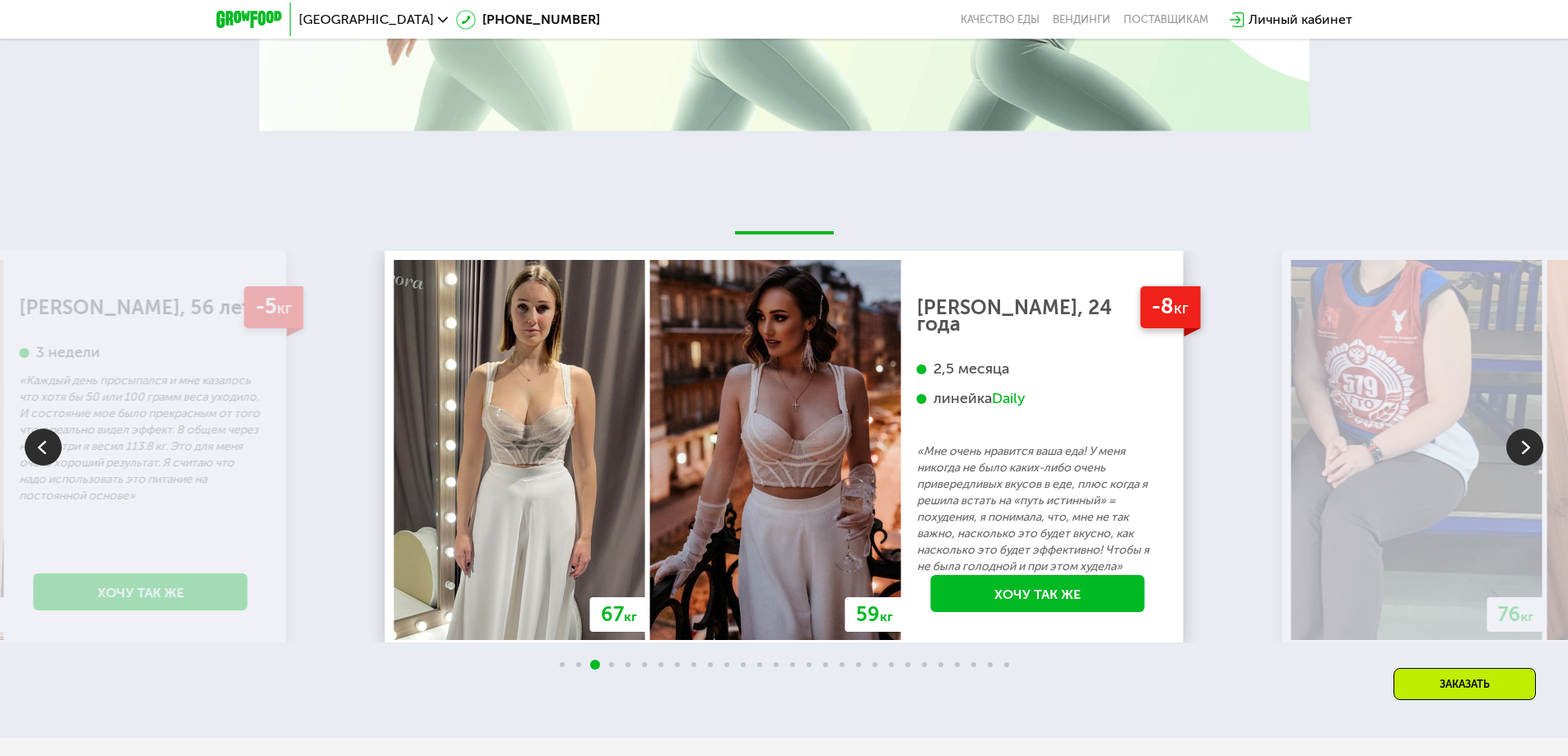
click at [1521, 432] on img at bounding box center [1524, 447] width 37 height 37
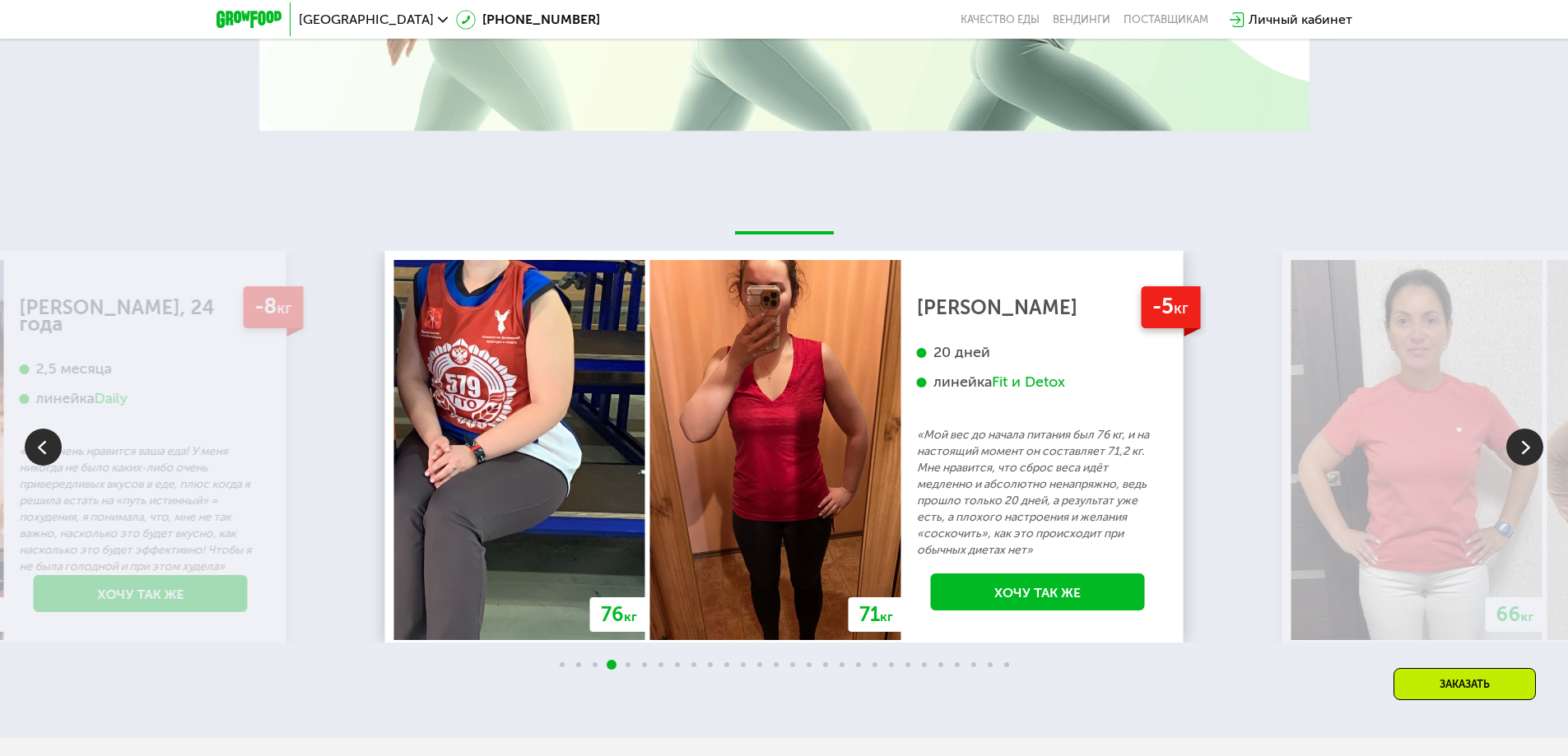
click at [1521, 432] on img at bounding box center [1524, 447] width 37 height 37
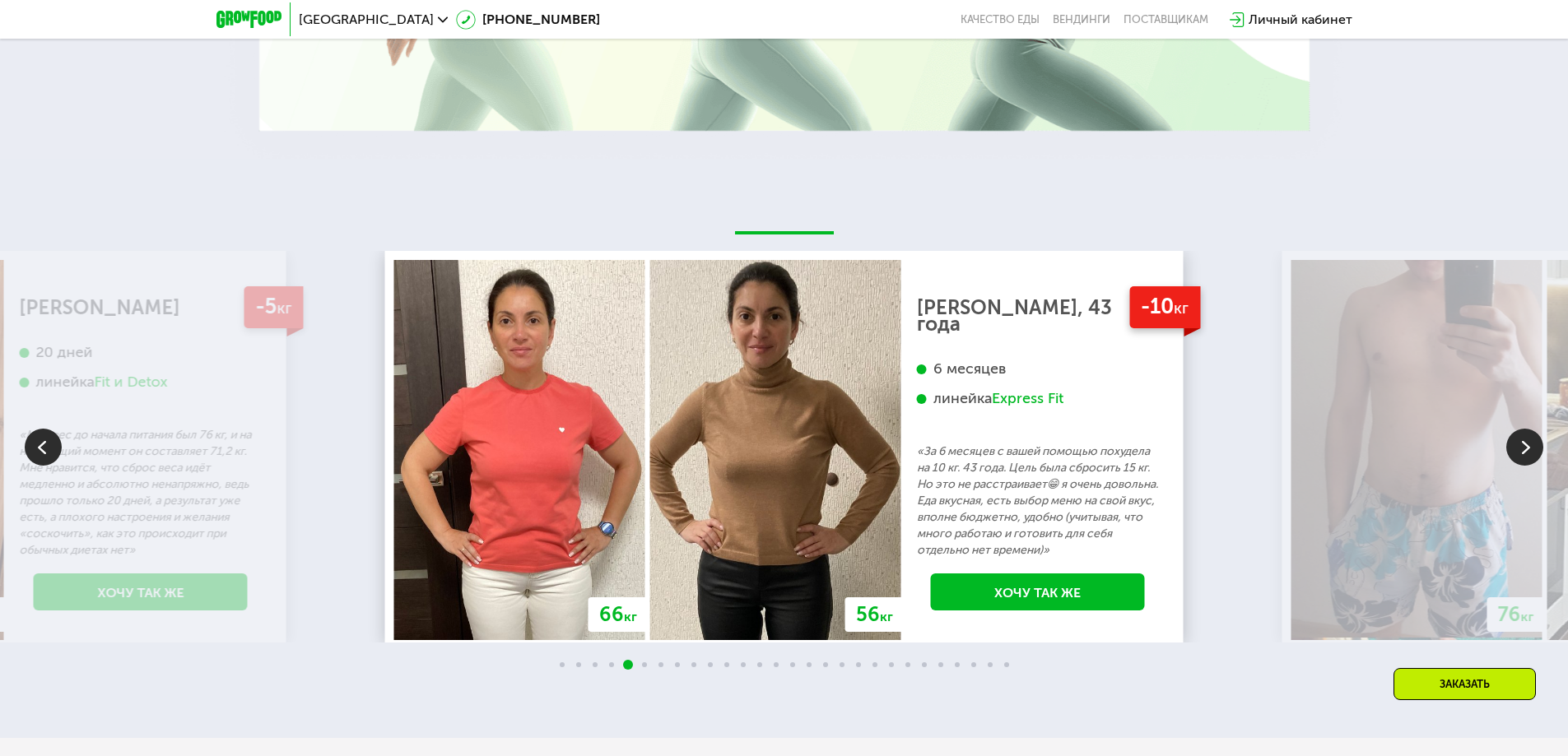
click at [1521, 432] on img at bounding box center [1524, 447] width 37 height 37
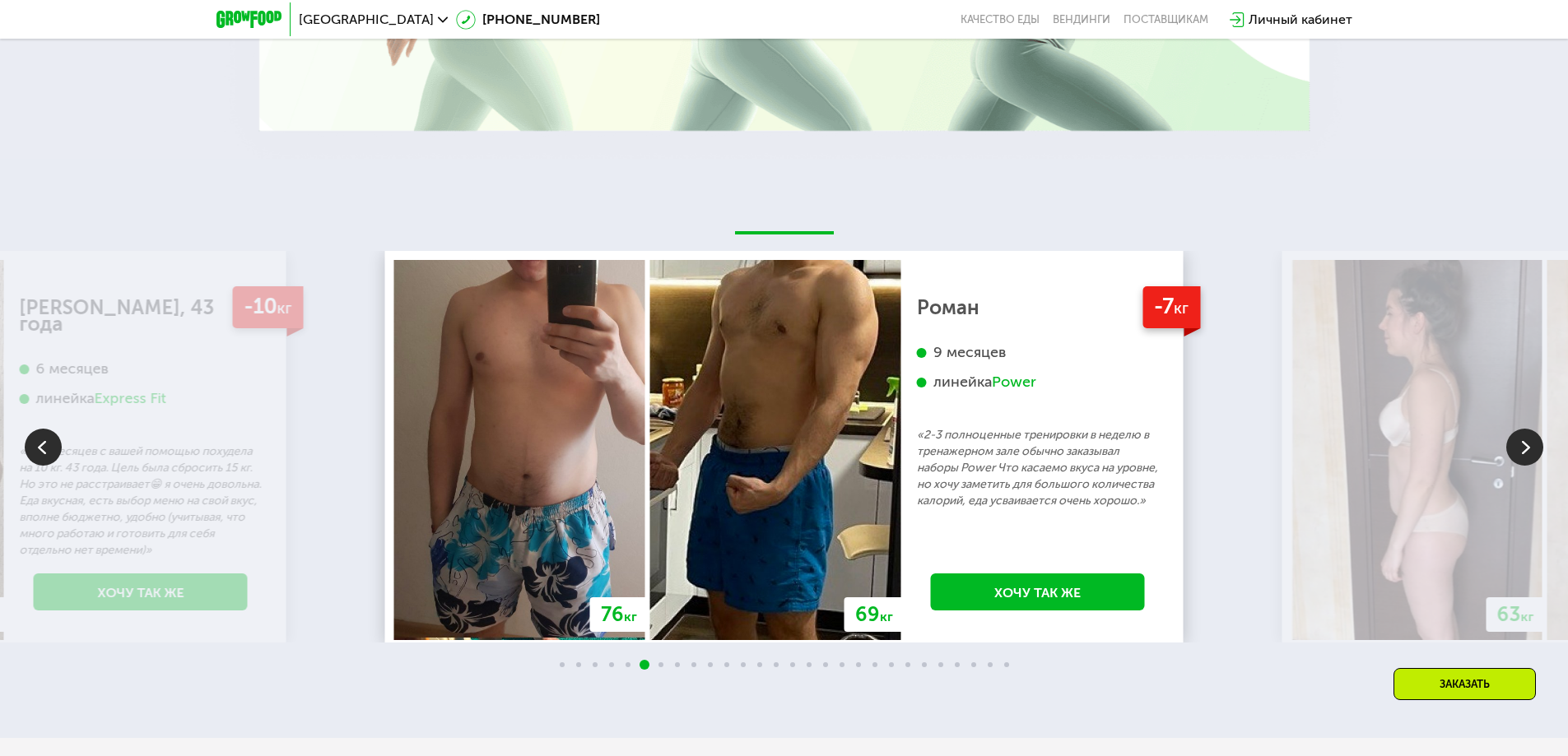
click at [1521, 432] on img at bounding box center [1524, 447] width 37 height 37
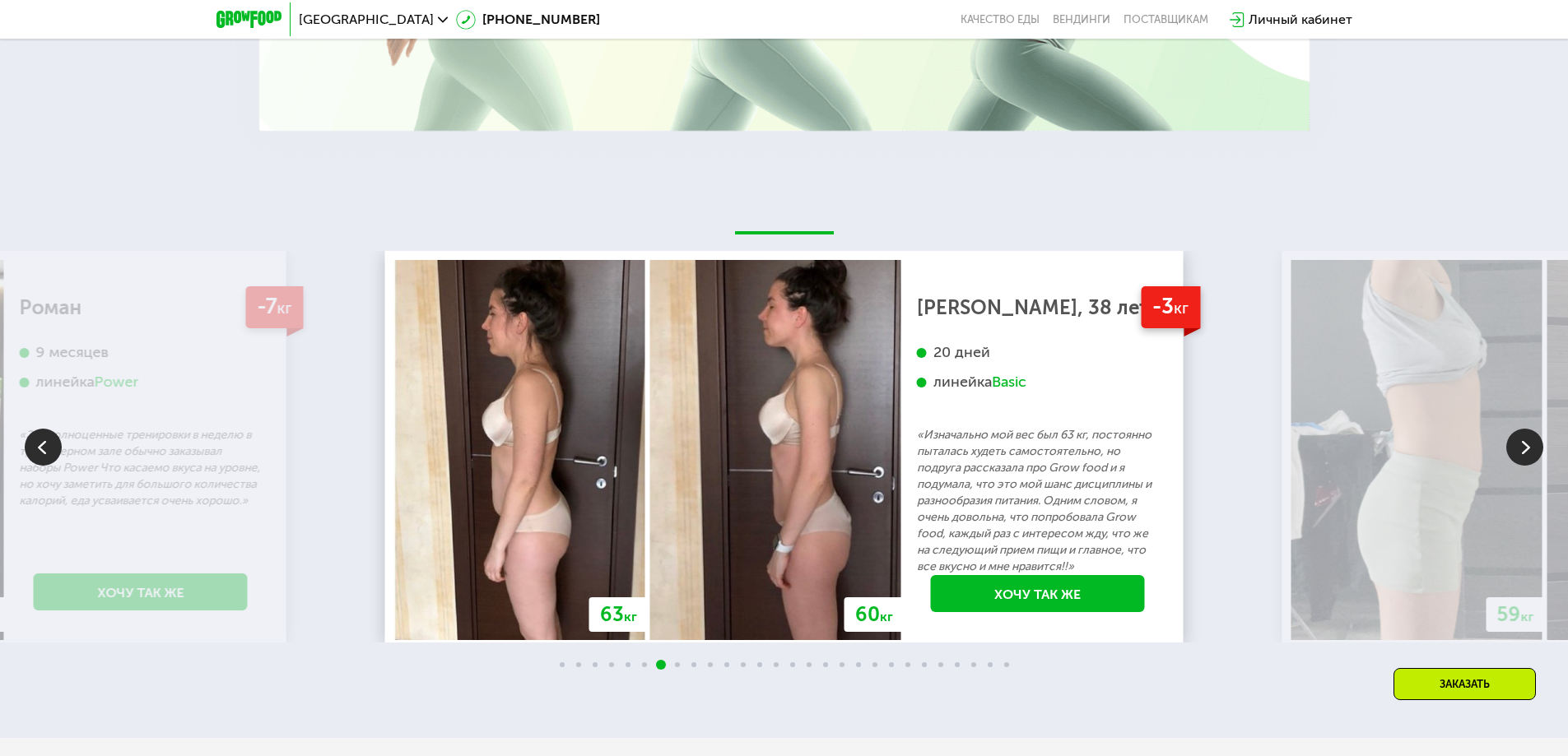
click at [1521, 432] on img at bounding box center [1524, 447] width 37 height 37
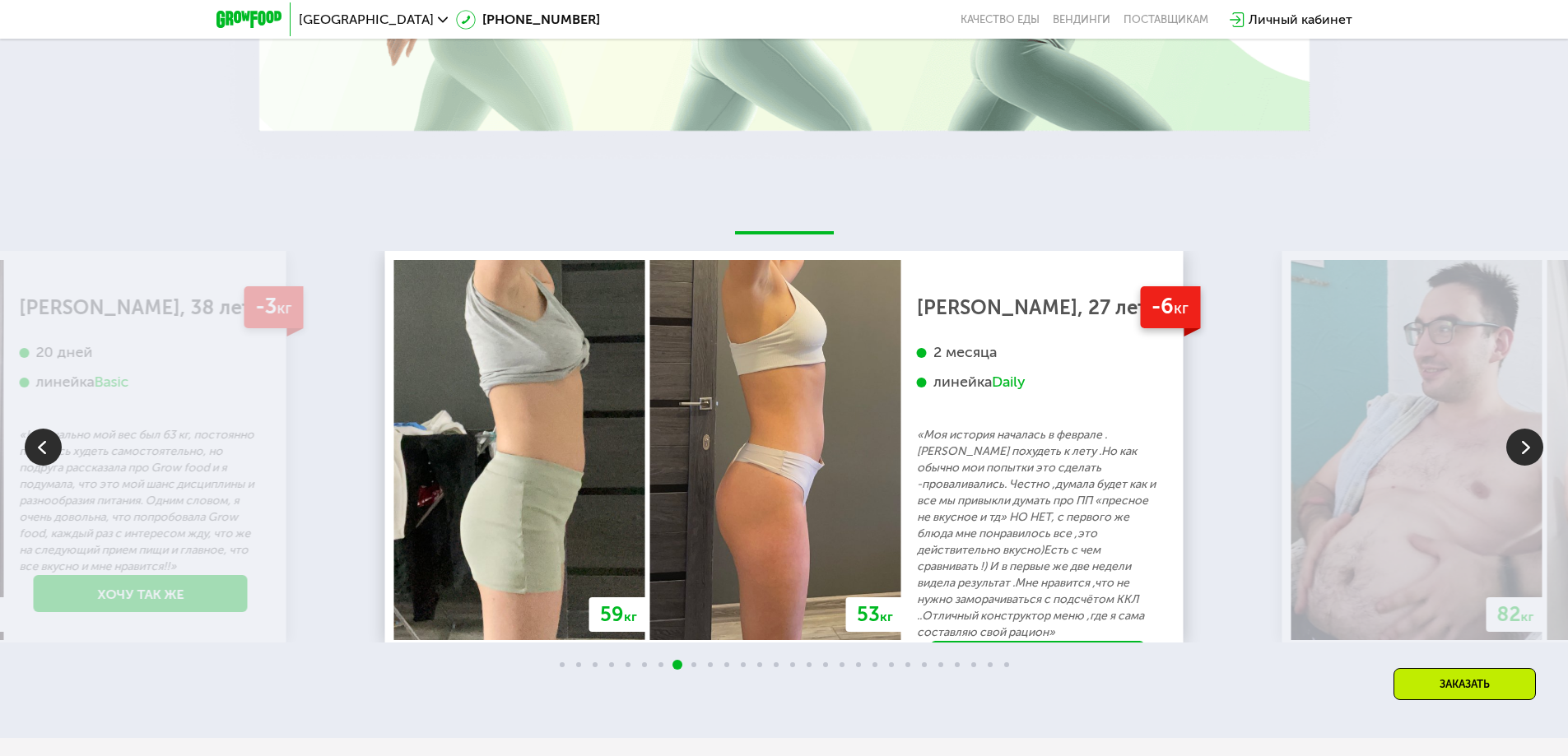
click at [1521, 432] on img at bounding box center [1524, 447] width 37 height 37
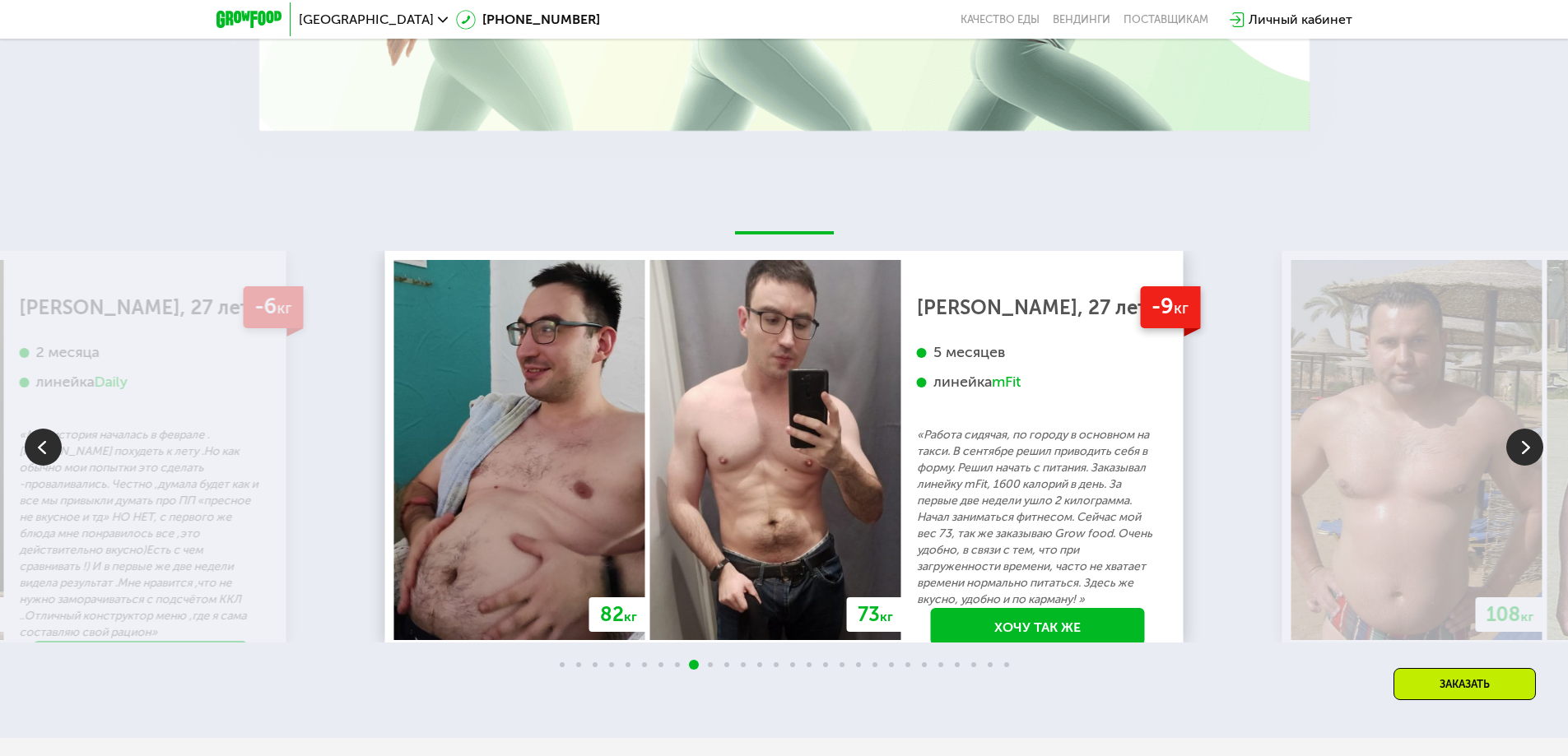
click at [1521, 432] on img at bounding box center [1524, 447] width 37 height 37
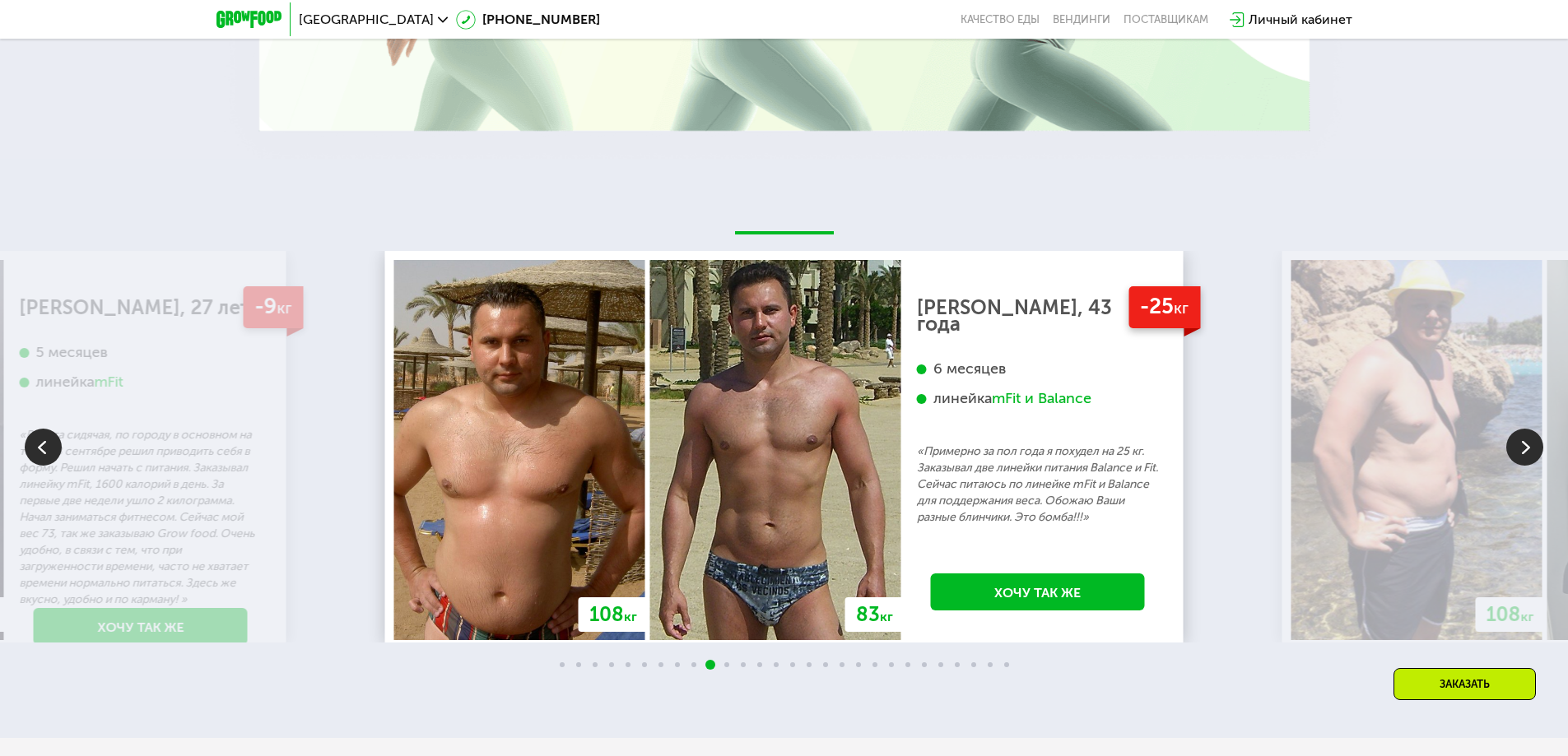
click at [1521, 432] on img at bounding box center [1524, 447] width 37 height 37
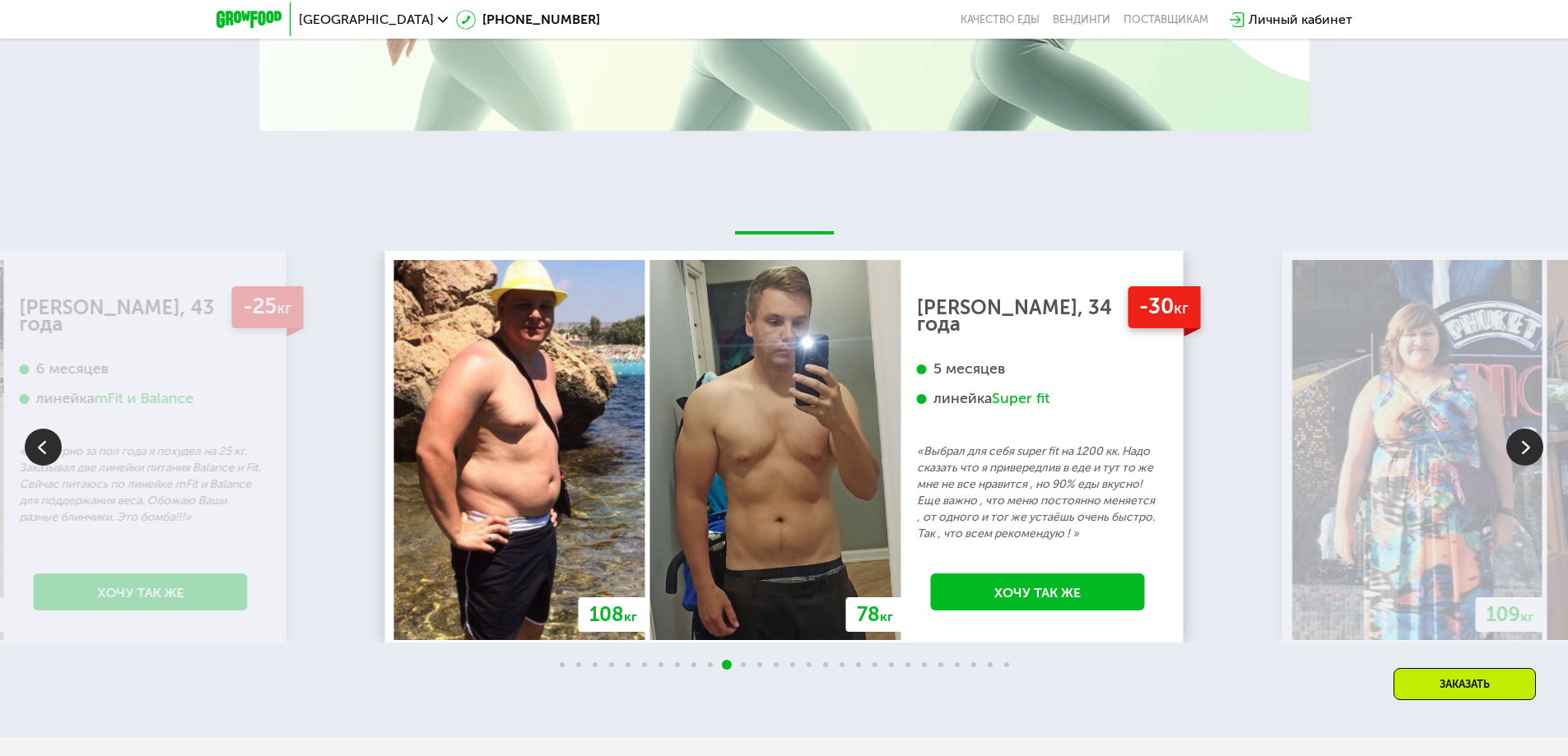
click at [1521, 432] on img at bounding box center [1524, 447] width 37 height 37
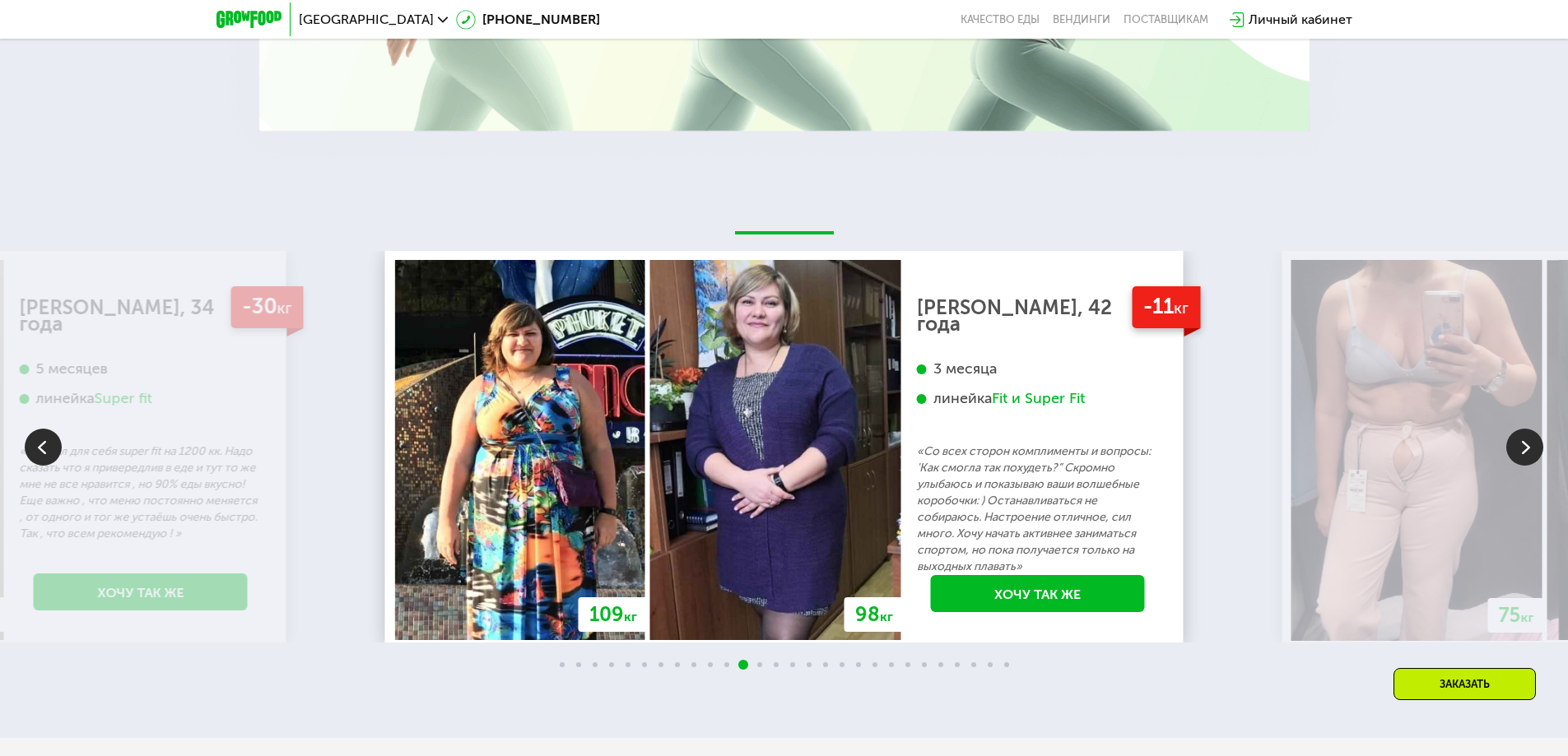
click at [1511, 449] on img at bounding box center [1524, 447] width 37 height 37
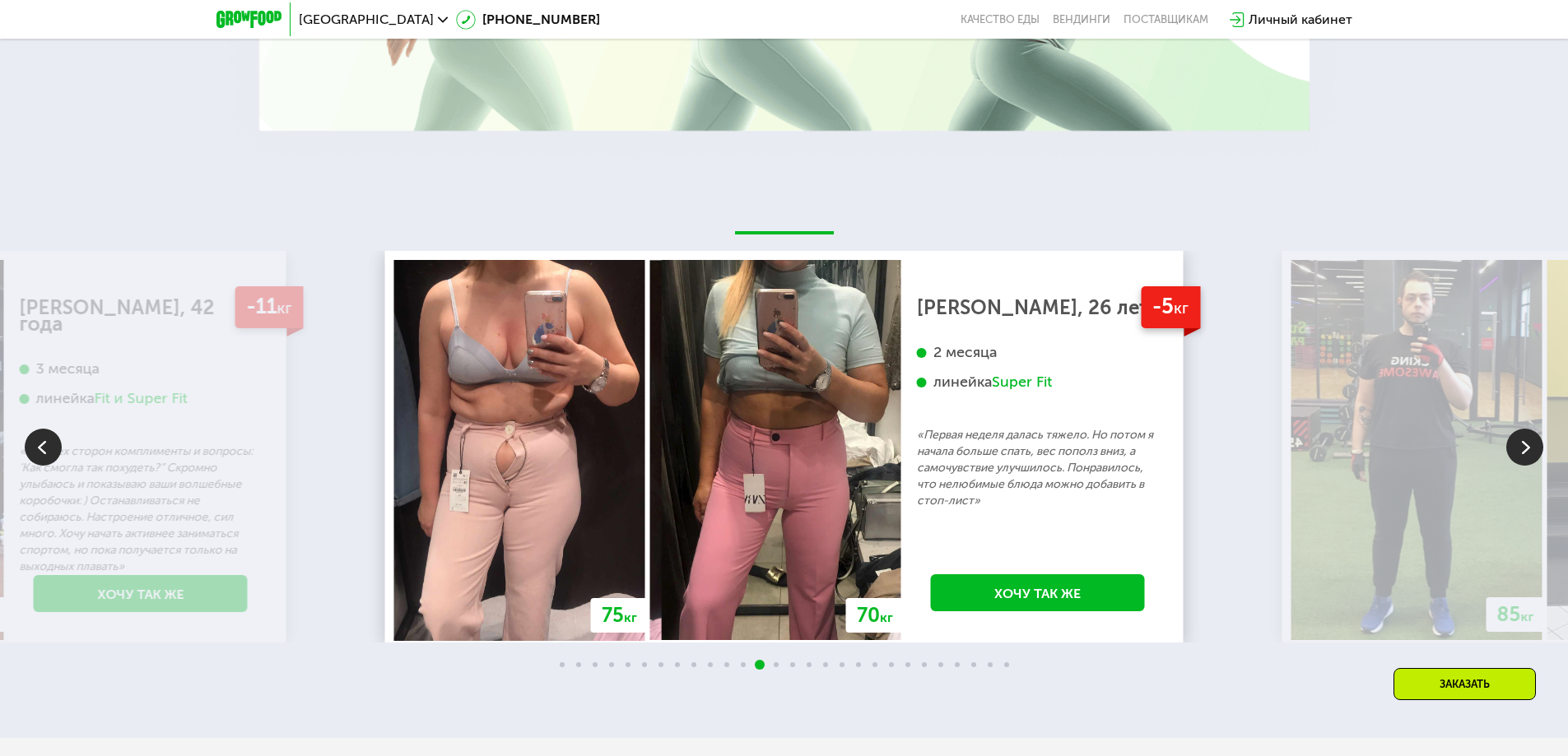
click at [1508, 439] on img at bounding box center [1524, 447] width 37 height 37
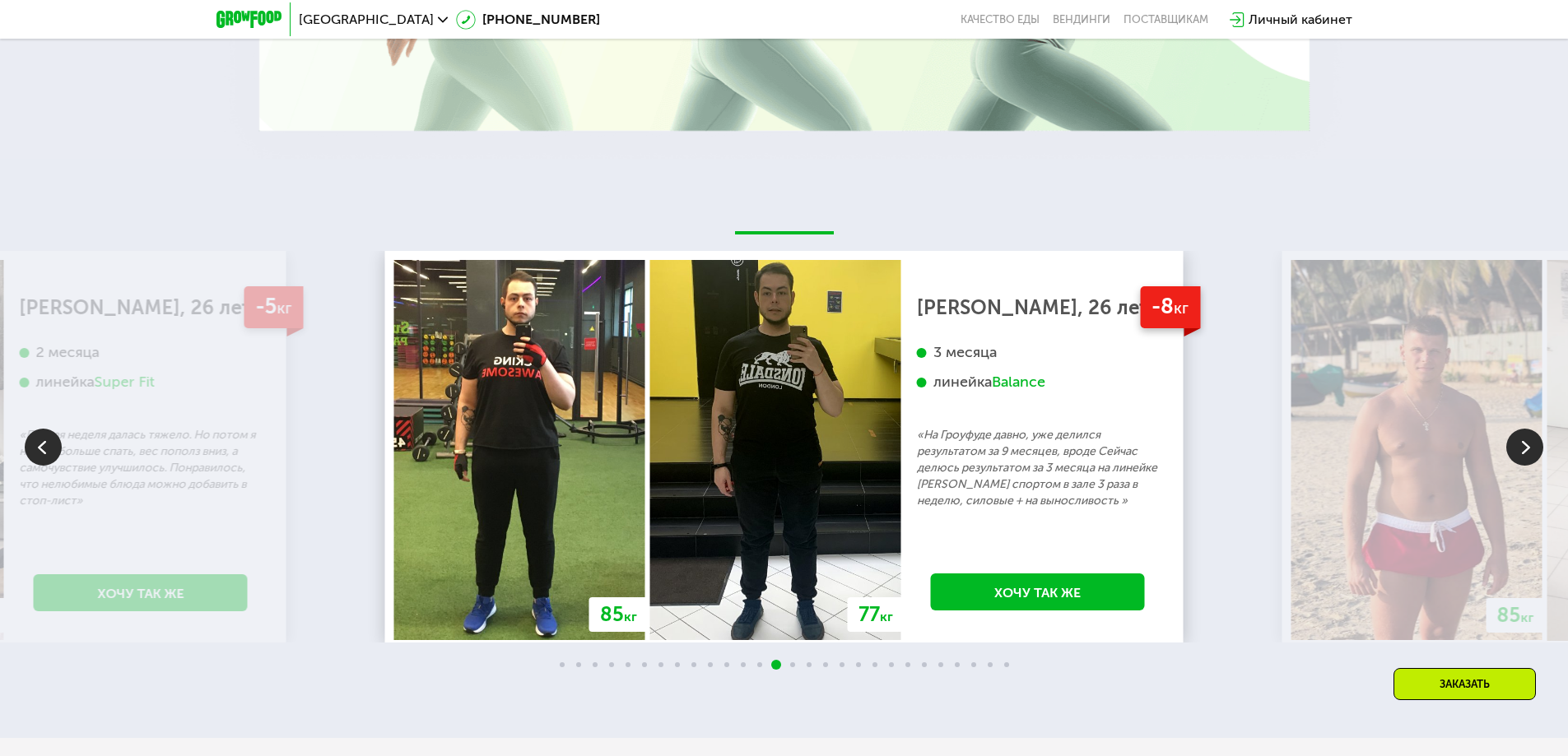
click at [1508, 439] on img at bounding box center [1524, 447] width 37 height 37
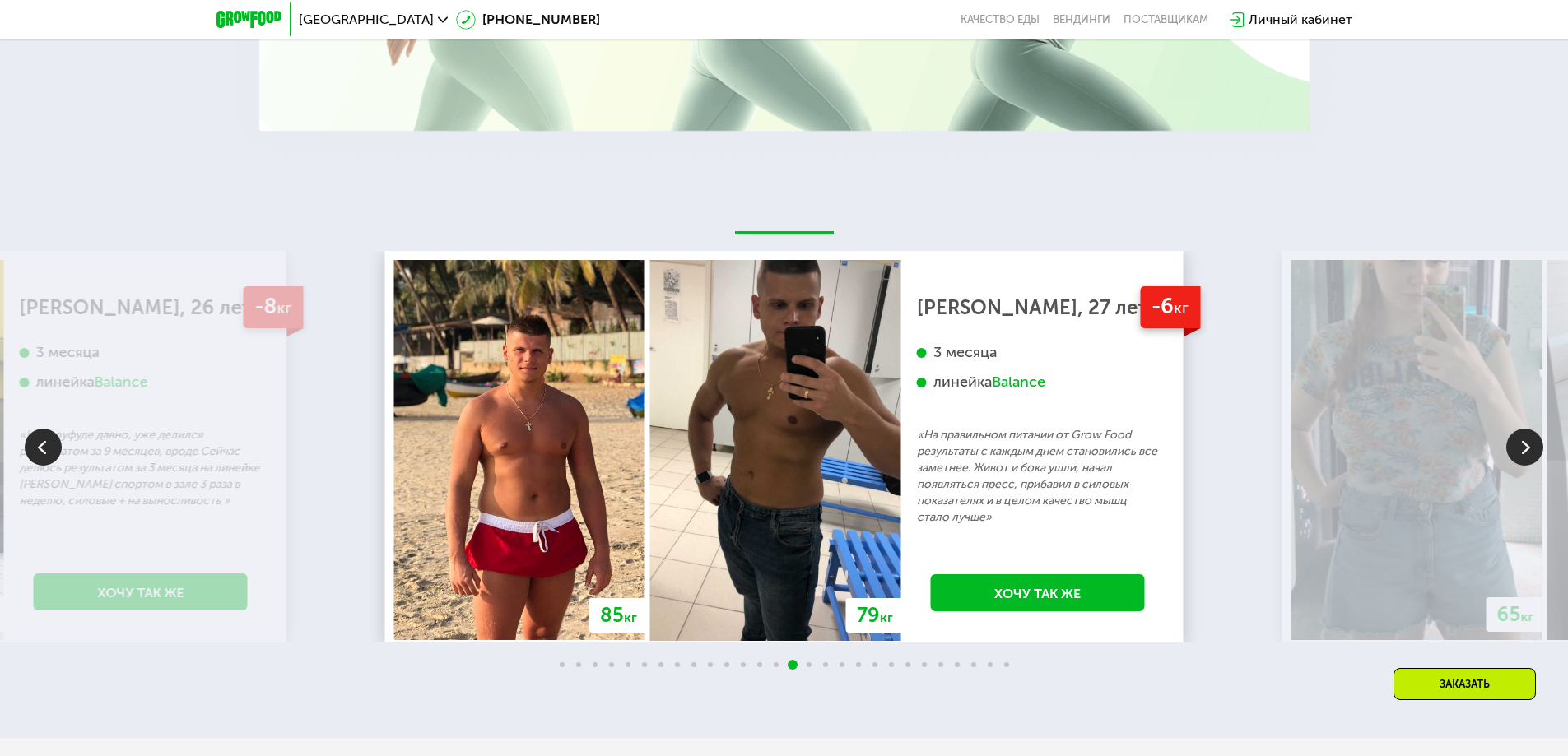
click at [1508, 439] on img at bounding box center [1524, 447] width 37 height 37
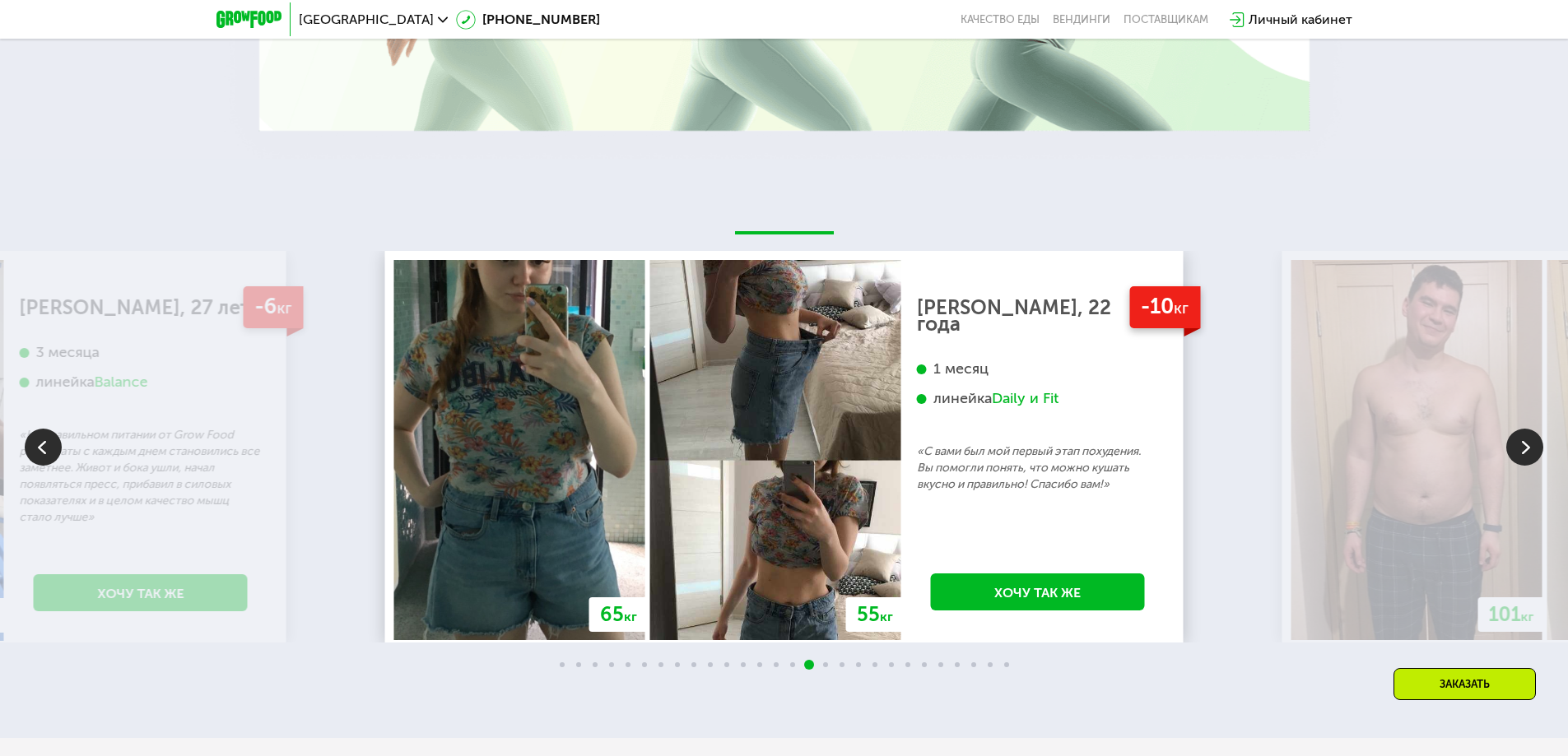
click at [1508, 439] on img at bounding box center [1524, 447] width 37 height 37
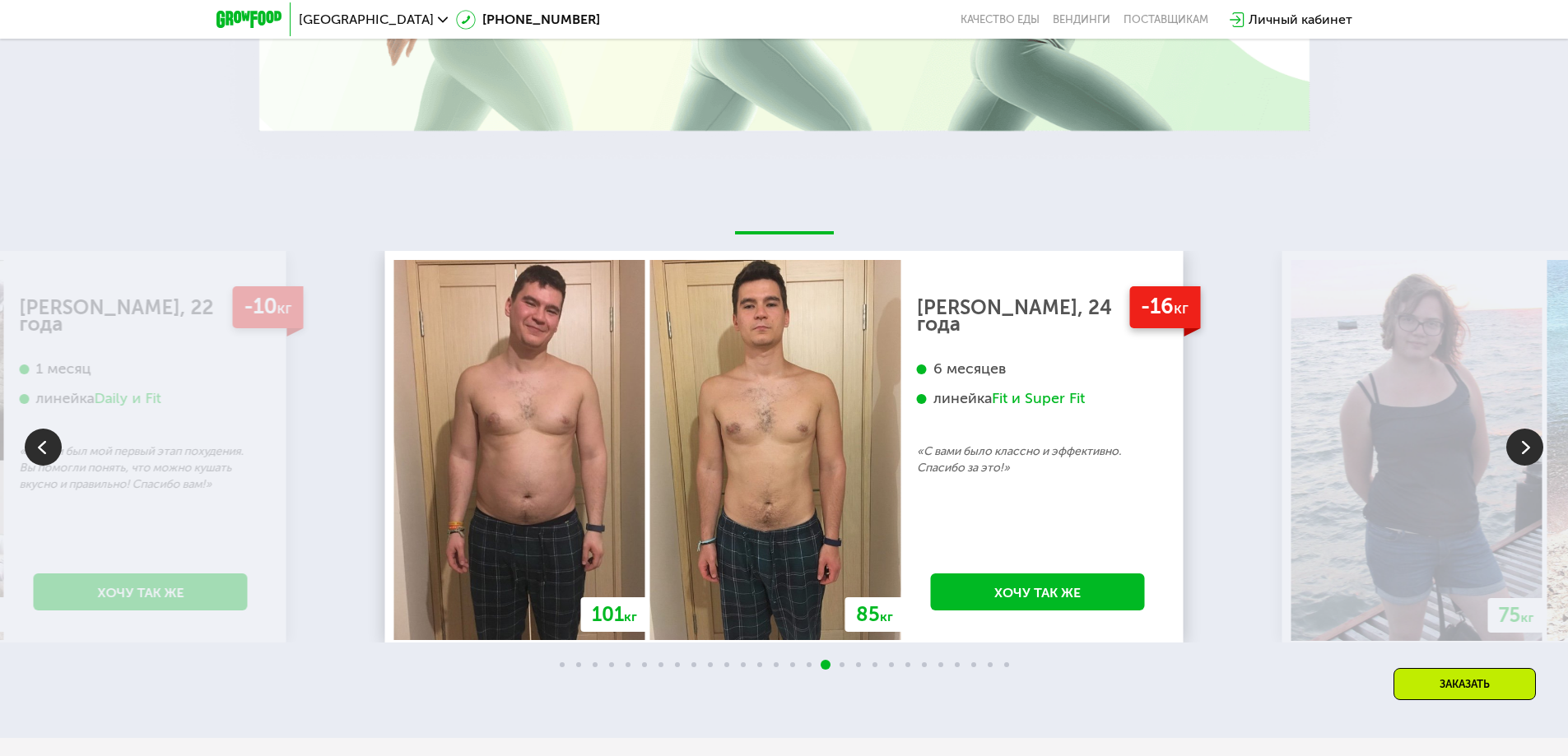
click at [1508, 439] on img at bounding box center [1524, 447] width 37 height 37
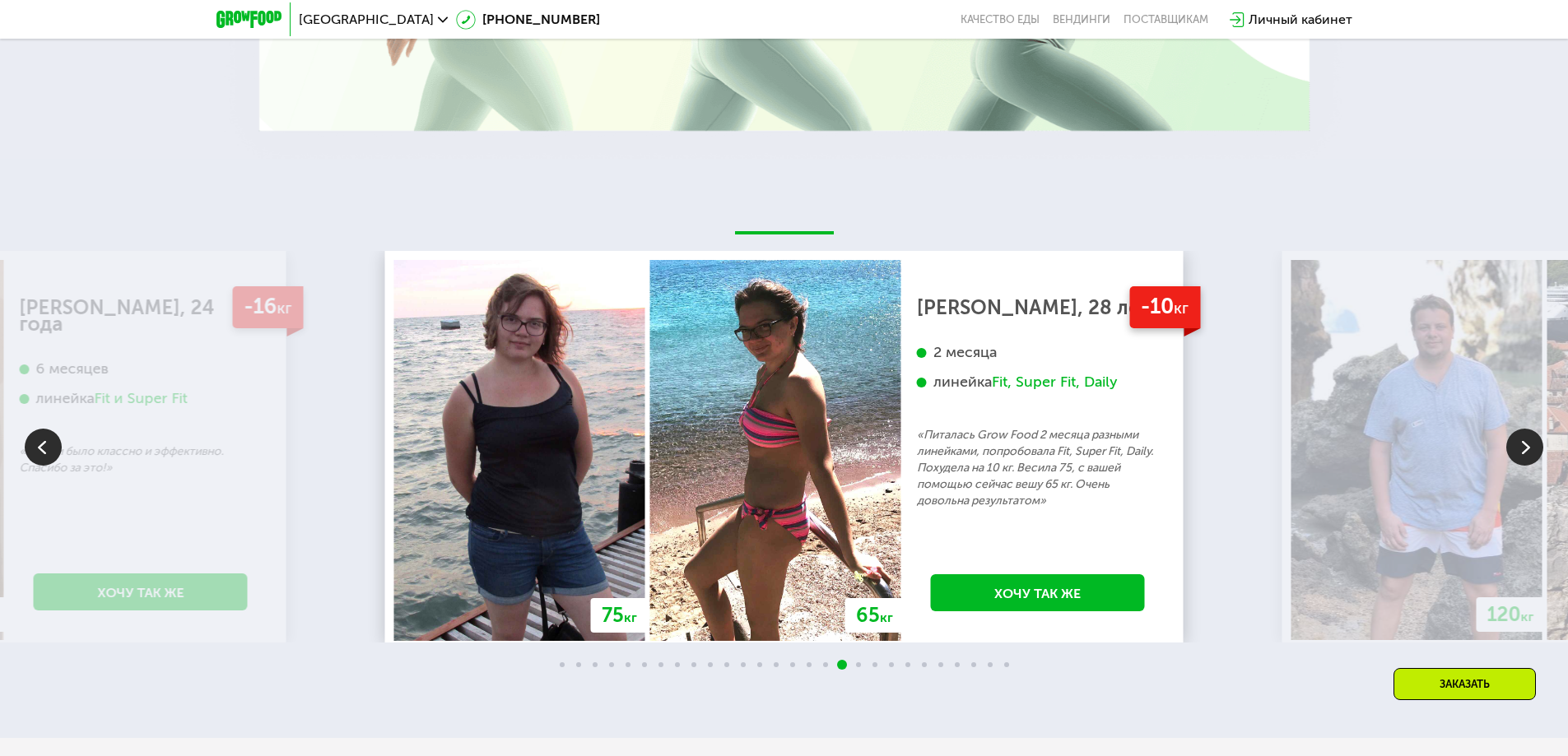
click at [1508, 439] on img at bounding box center [1524, 447] width 37 height 37
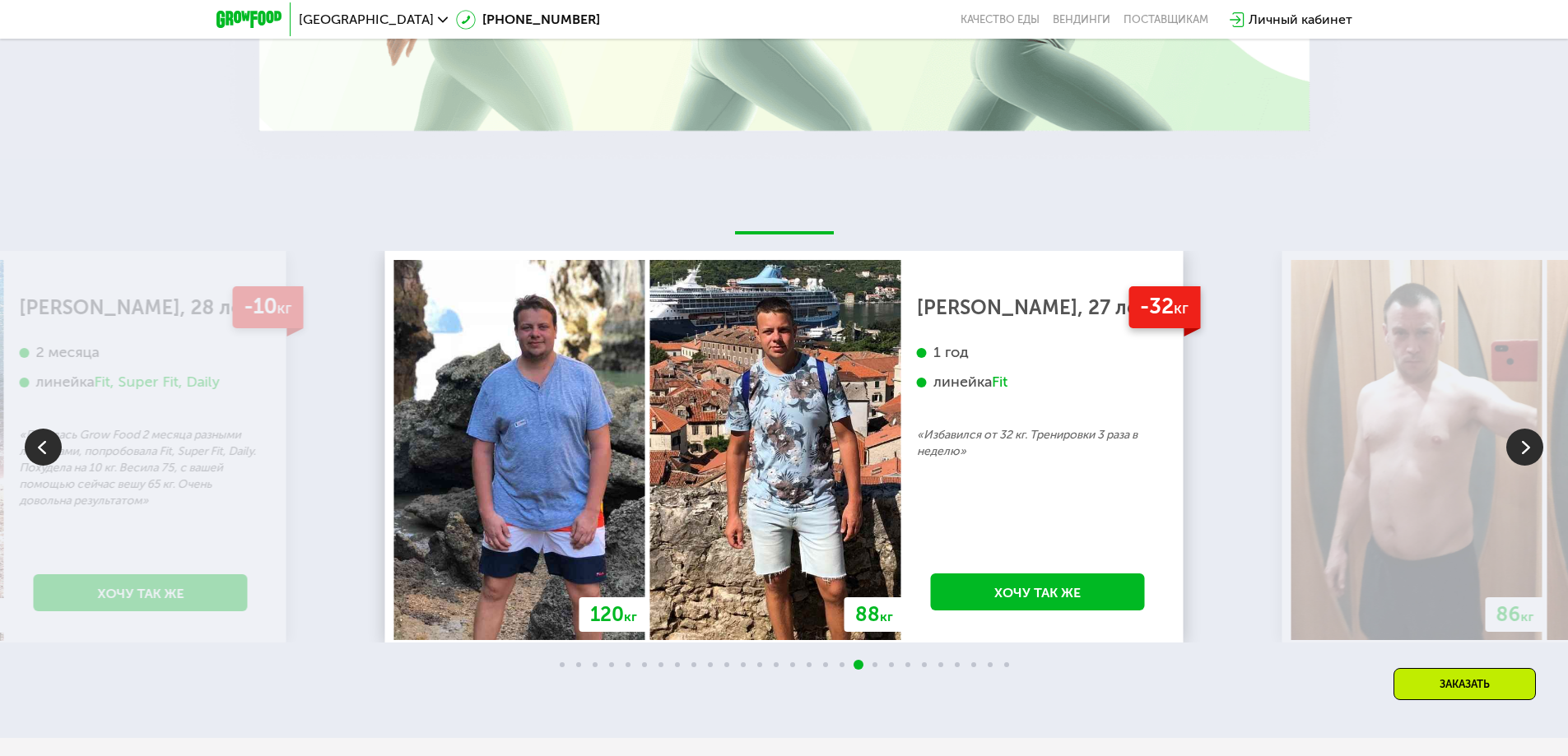
click at [1508, 439] on img at bounding box center [1524, 447] width 37 height 37
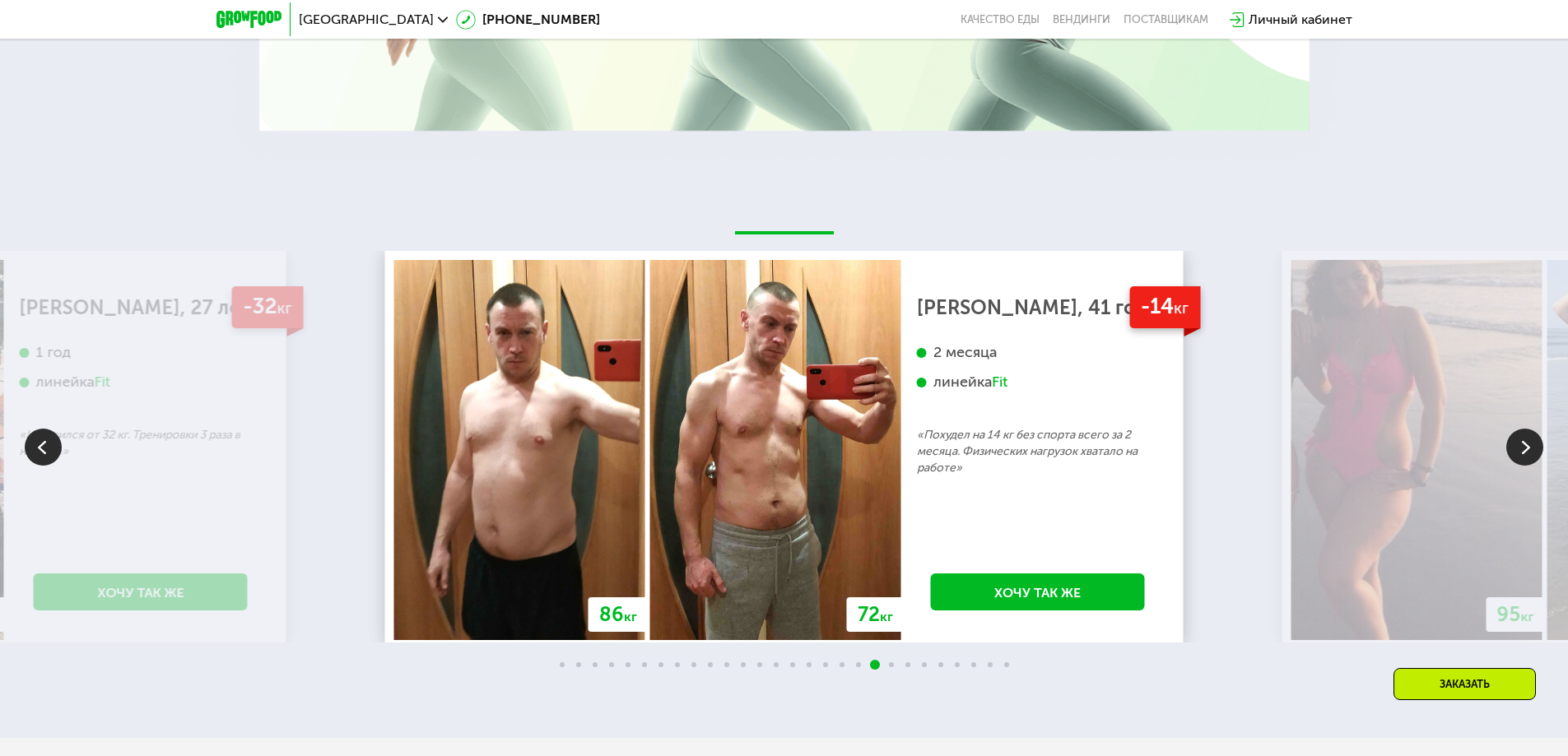
click at [1508, 439] on img at bounding box center [1524, 447] width 37 height 37
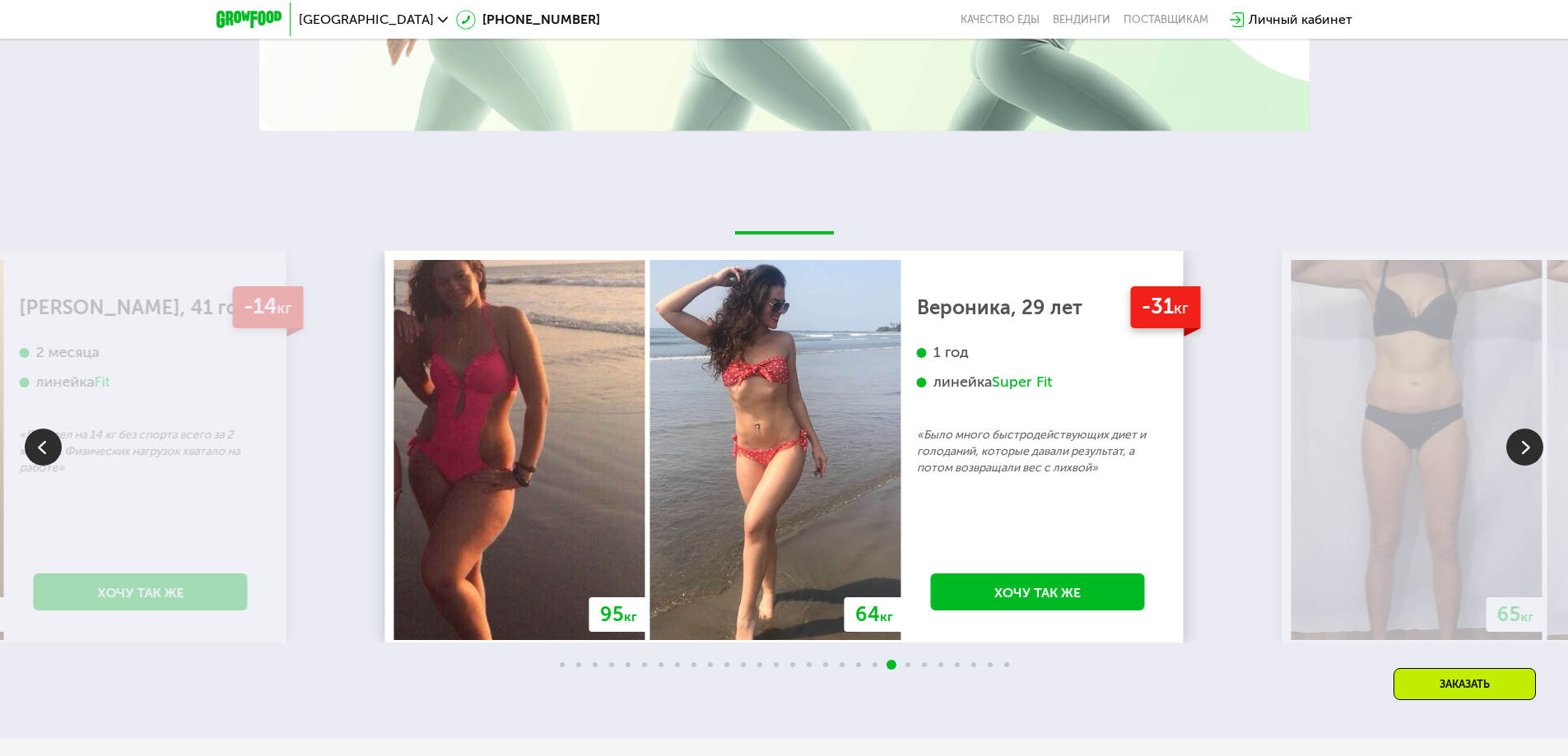
click at [1508, 439] on img at bounding box center [1524, 447] width 37 height 37
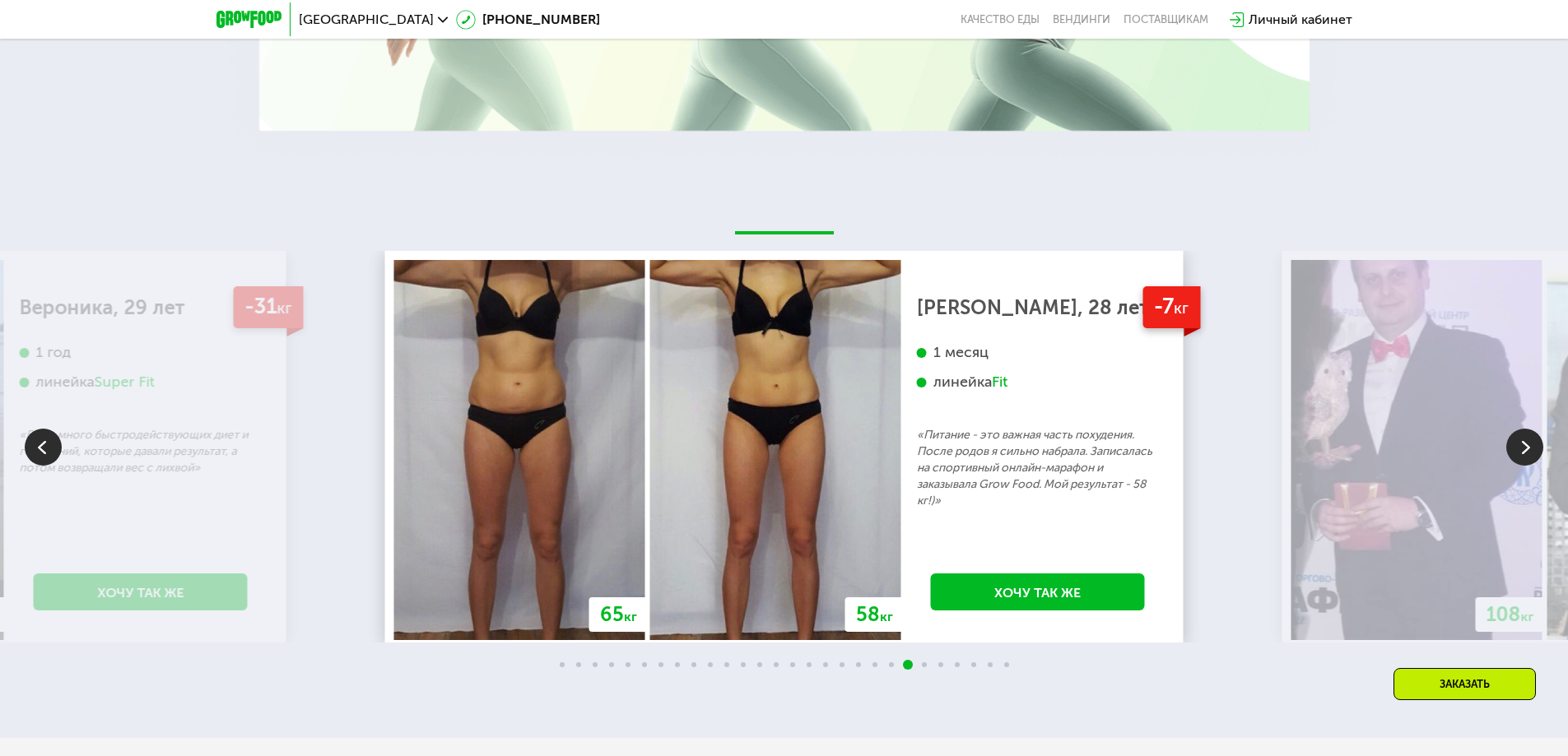
click at [1508, 439] on img at bounding box center [1524, 447] width 37 height 37
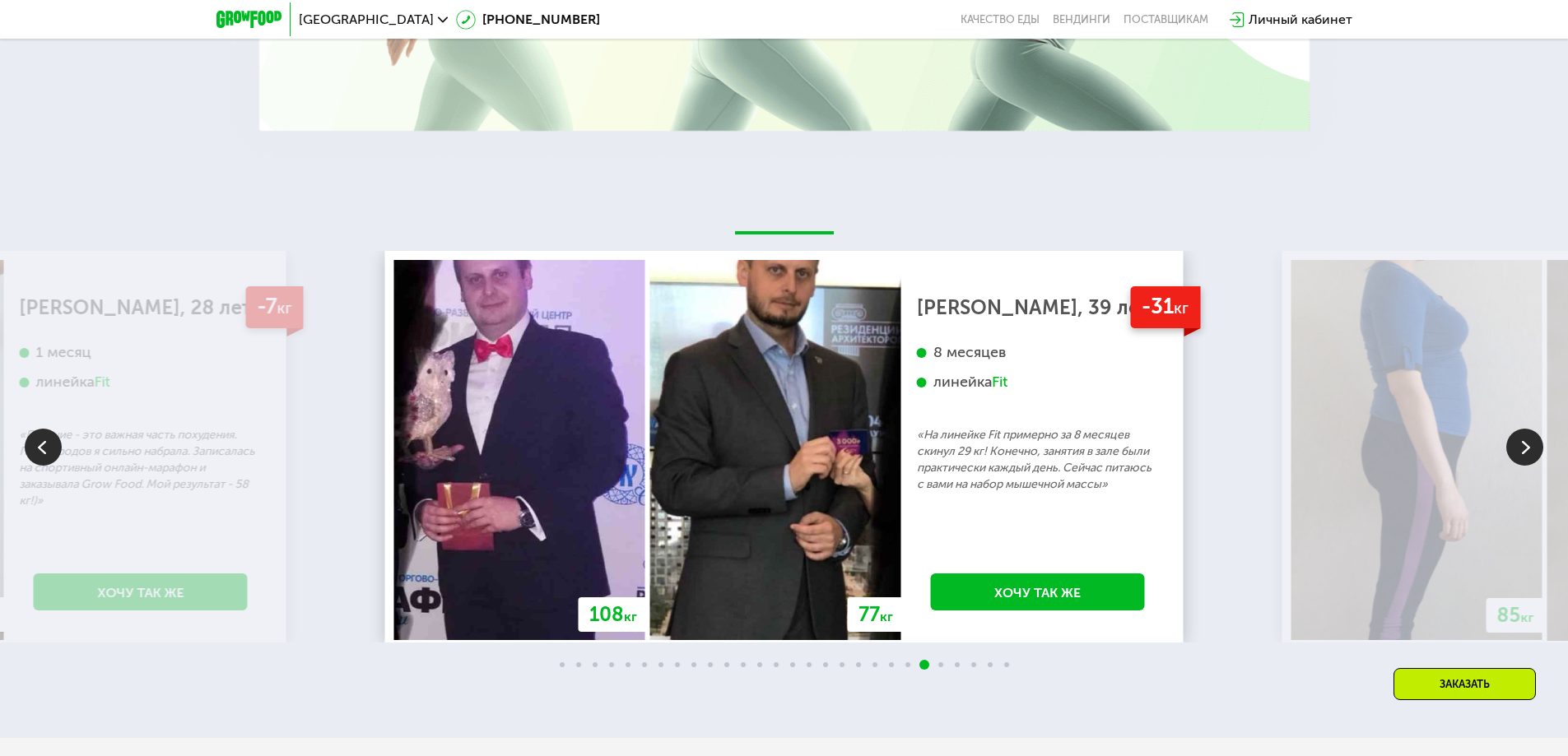
click at [1508, 439] on img at bounding box center [1524, 447] width 37 height 37
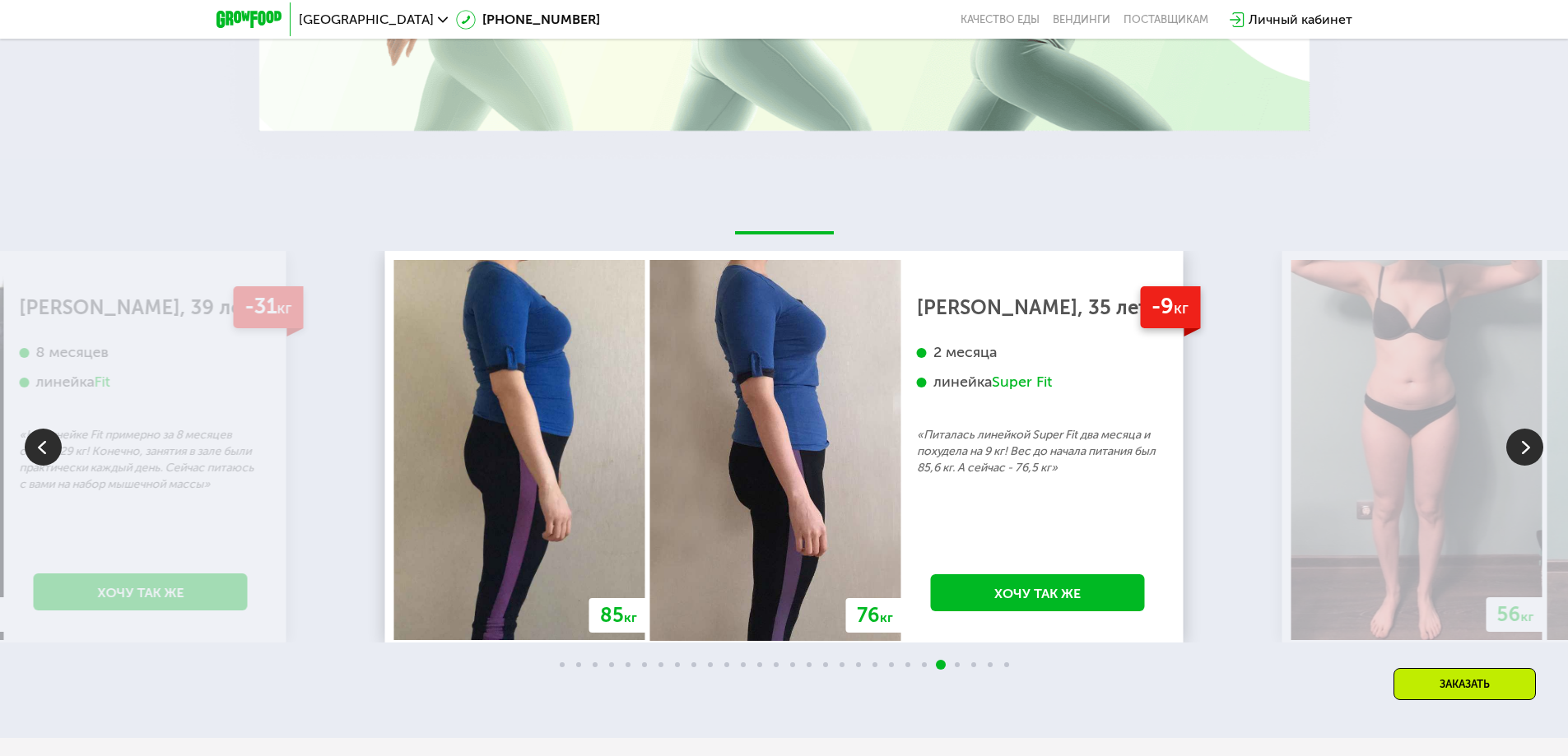
click at [1507, 439] on img at bounding box center [1524, 447] width 37 height 37
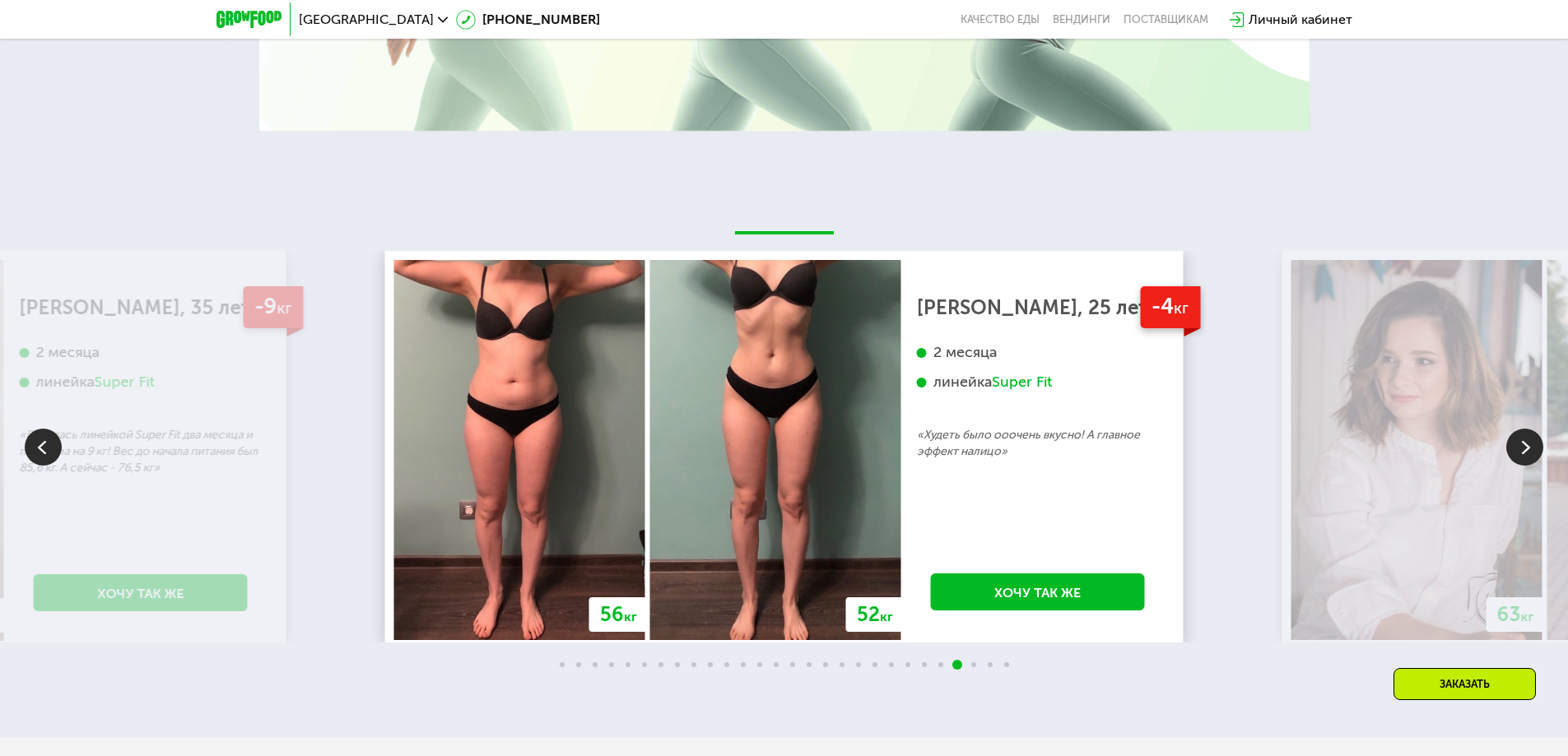
click at [1507, 439] on img at bounding box center [1524, 447] width 37 height 37
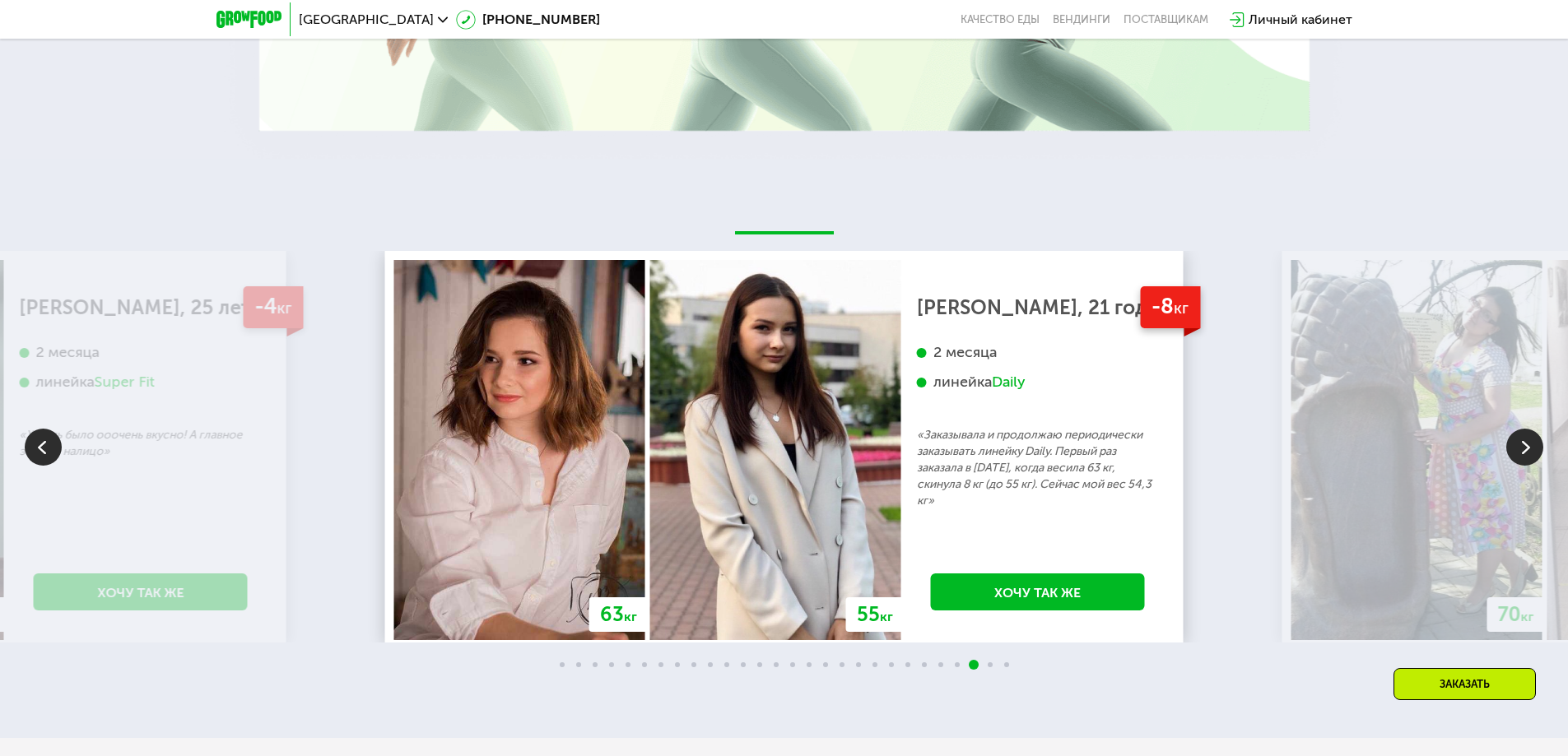
click at [1507, 439] on img at bounding box center [1524, 447] width 37 height 37
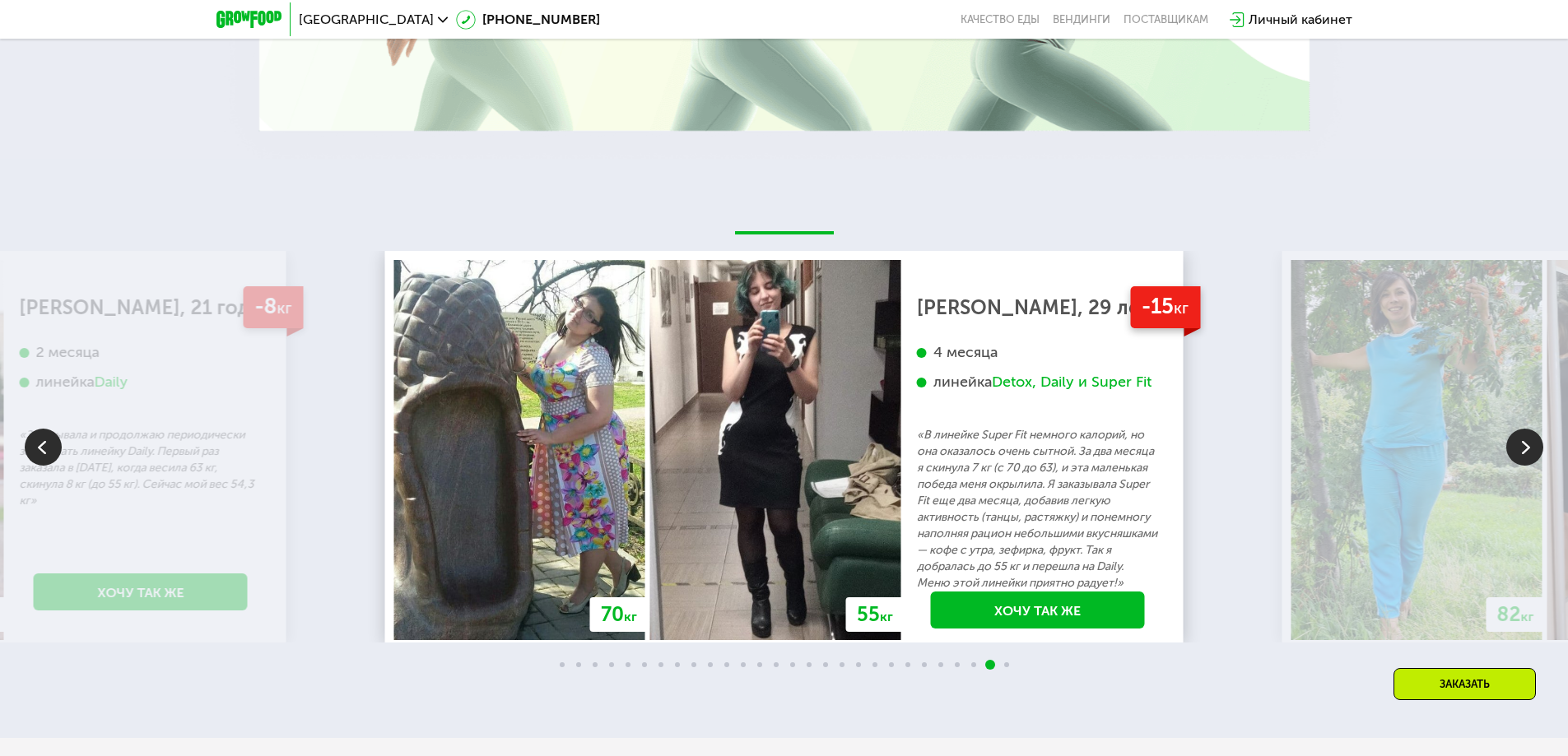
click at [1507, 439] on img at bounding box center [1524, 447] width 37 height 37
